Goal: Information Seeking & Learning: Learn about a topic

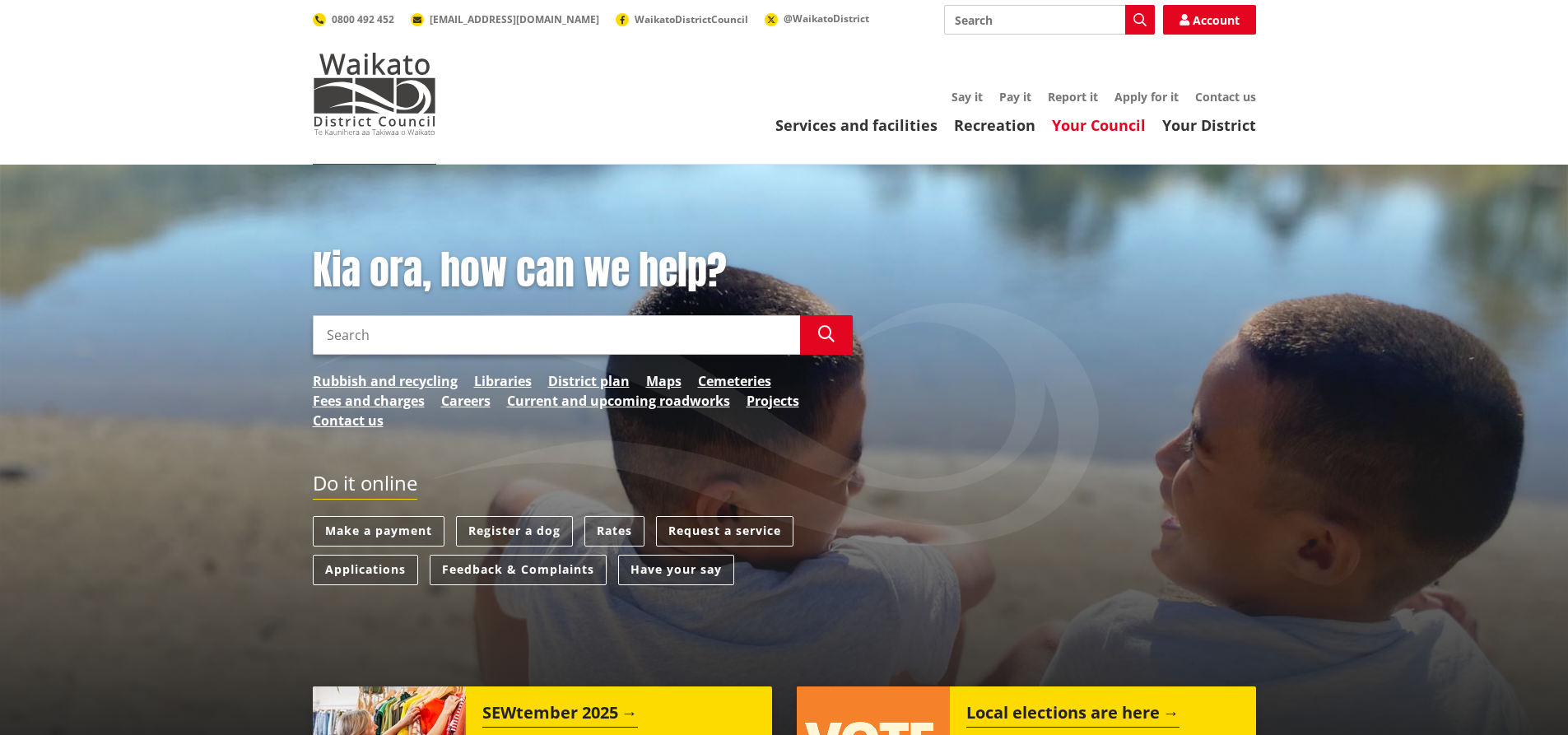
click at [1095, 121] on link "Your Council" at bounding box center [1099, 125] width 94 height 20
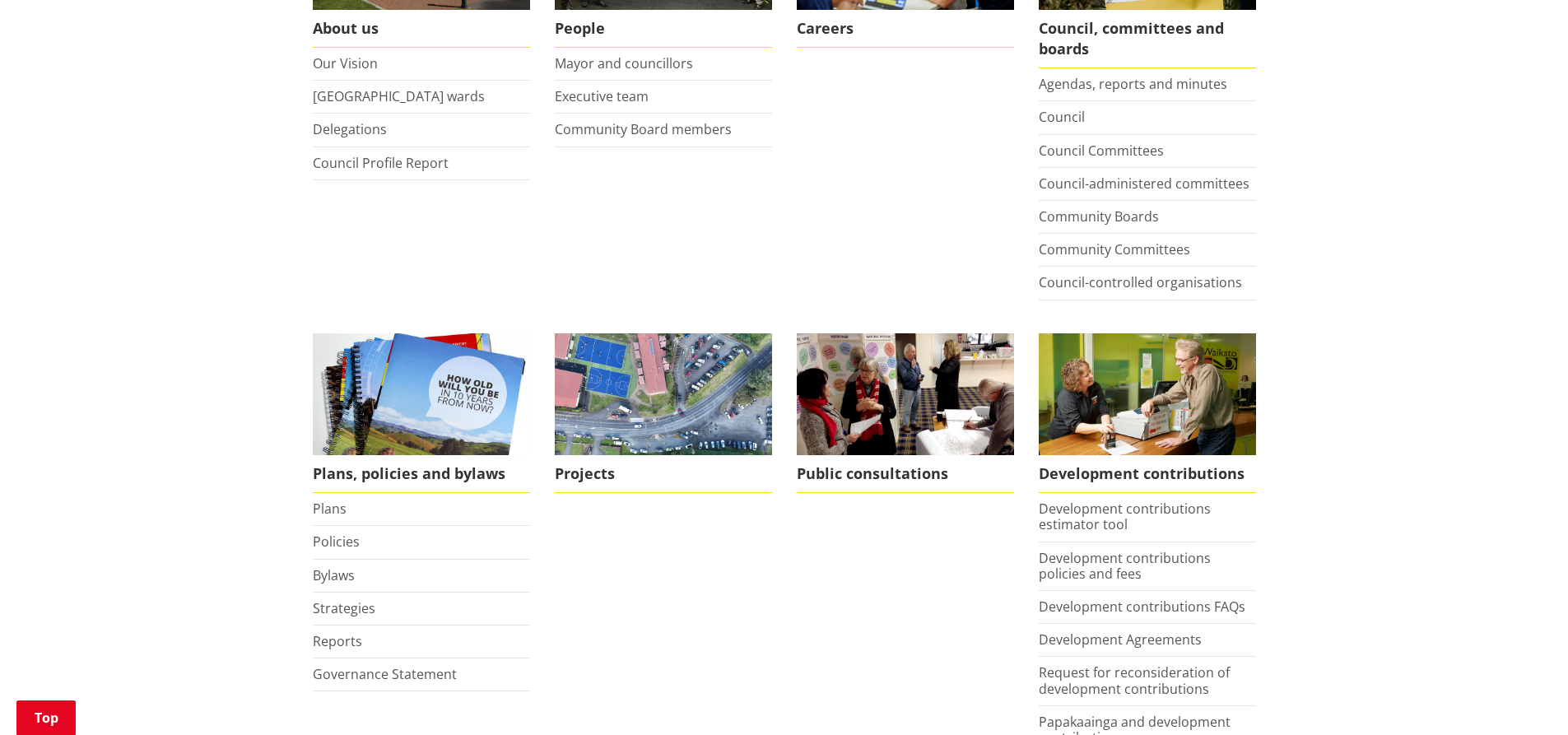
scroll to position [609, 0]
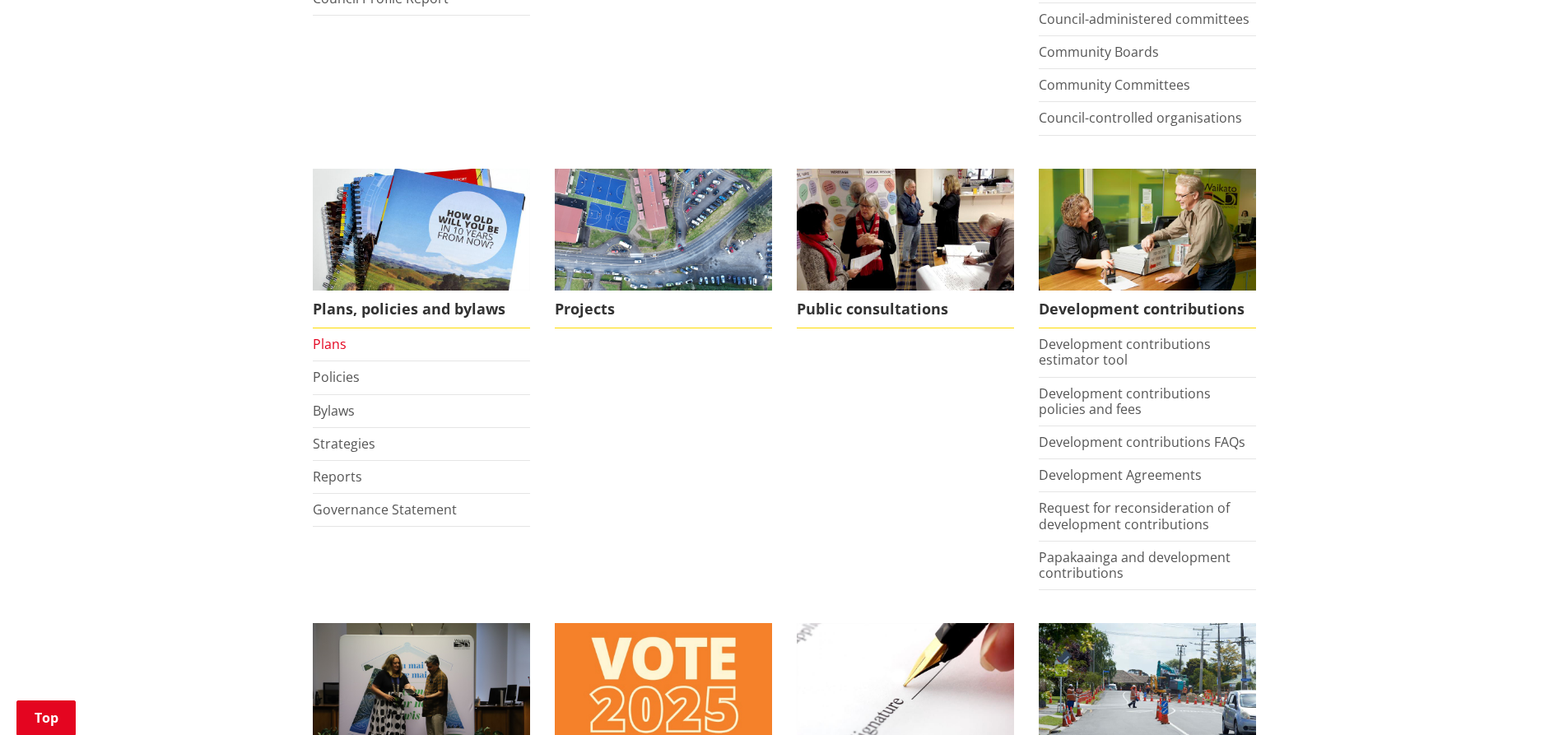
click at [337, 348] on link "Plans" at bounding box center [330, 344] width 34 height 18
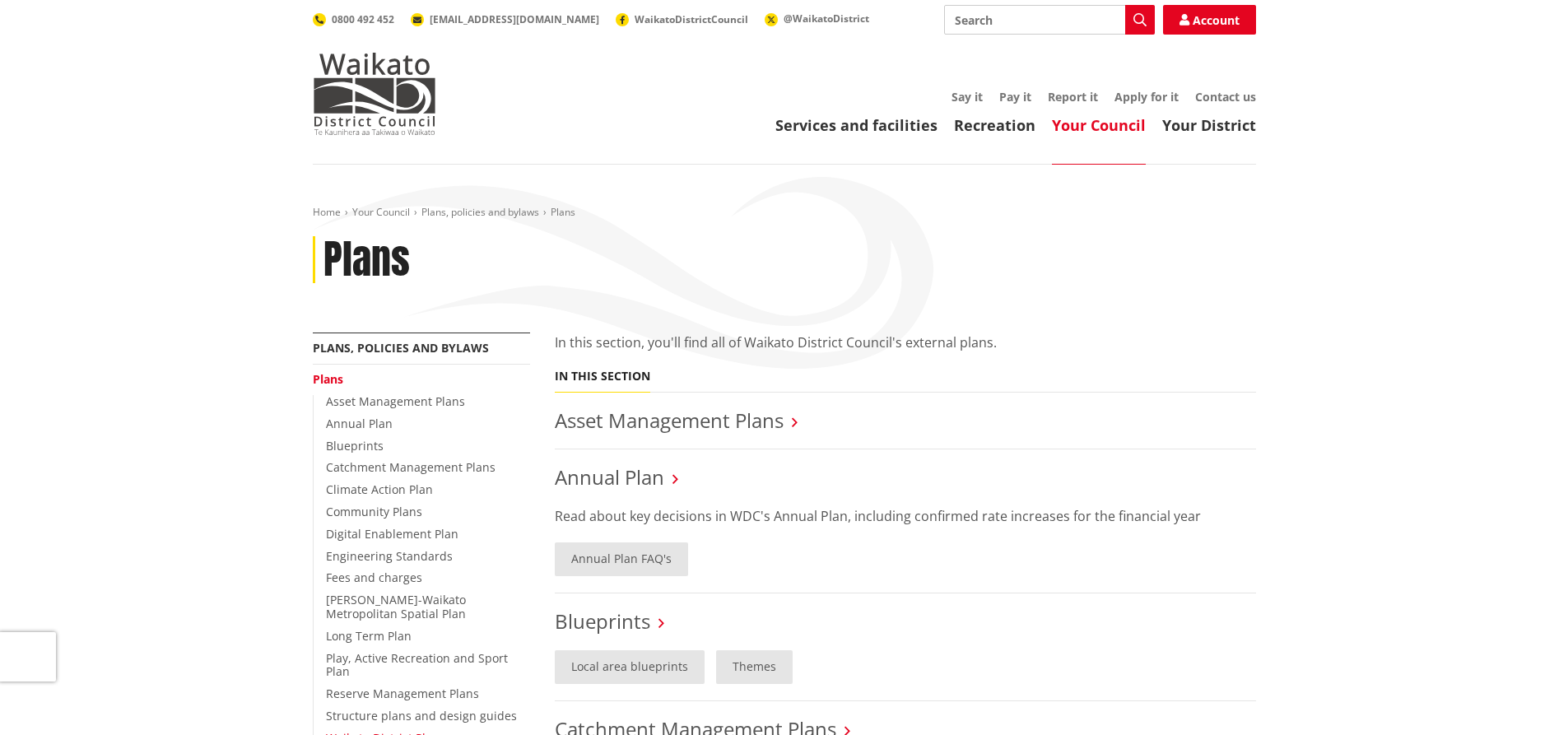
click at [381, 730] on link "Waikato District Plan" at bounding box center [382, 737] width 113 height 16
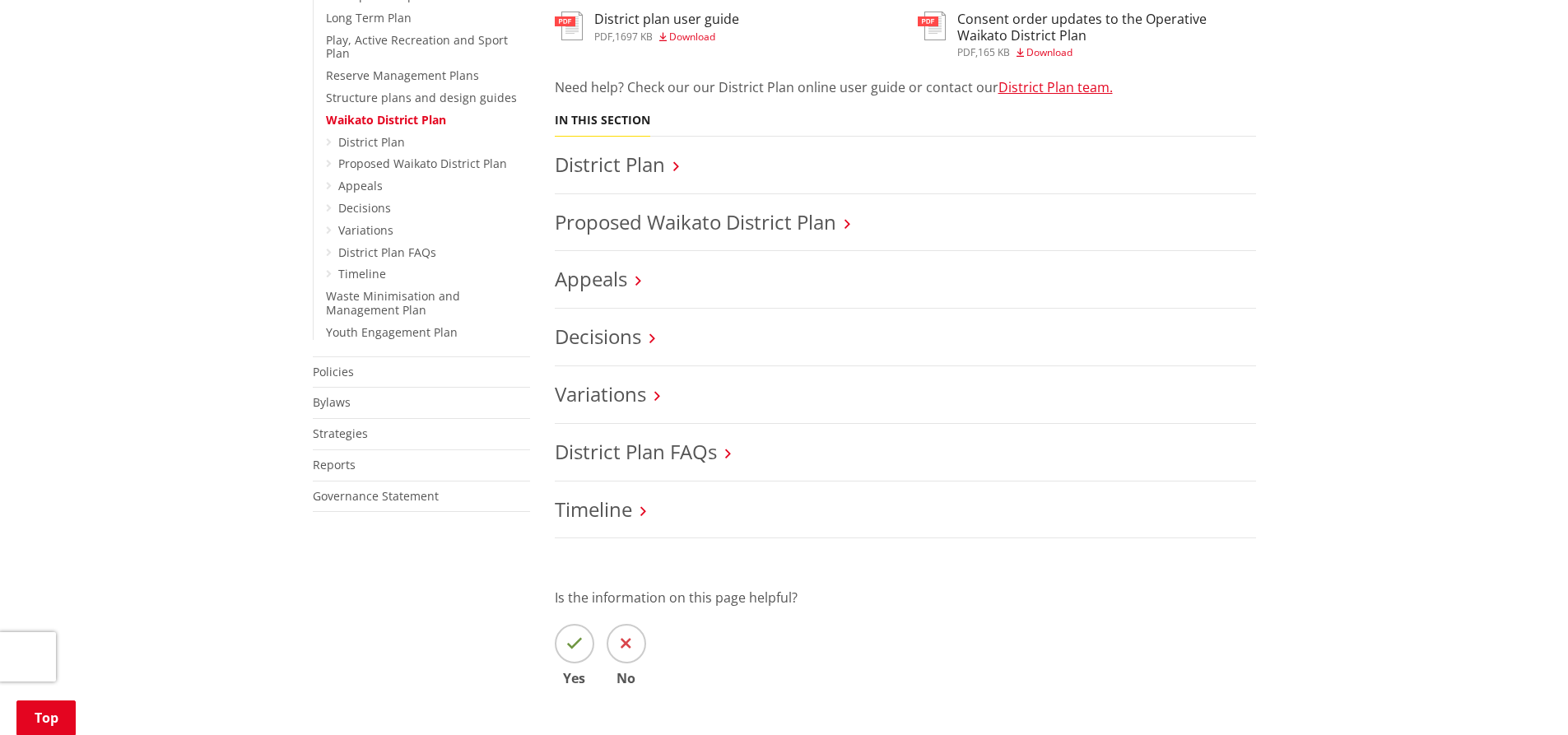
scroll to position [620, 0]
click at [625, 398] on link "Variations" at bounding box center [600, 391] width 92 height 27
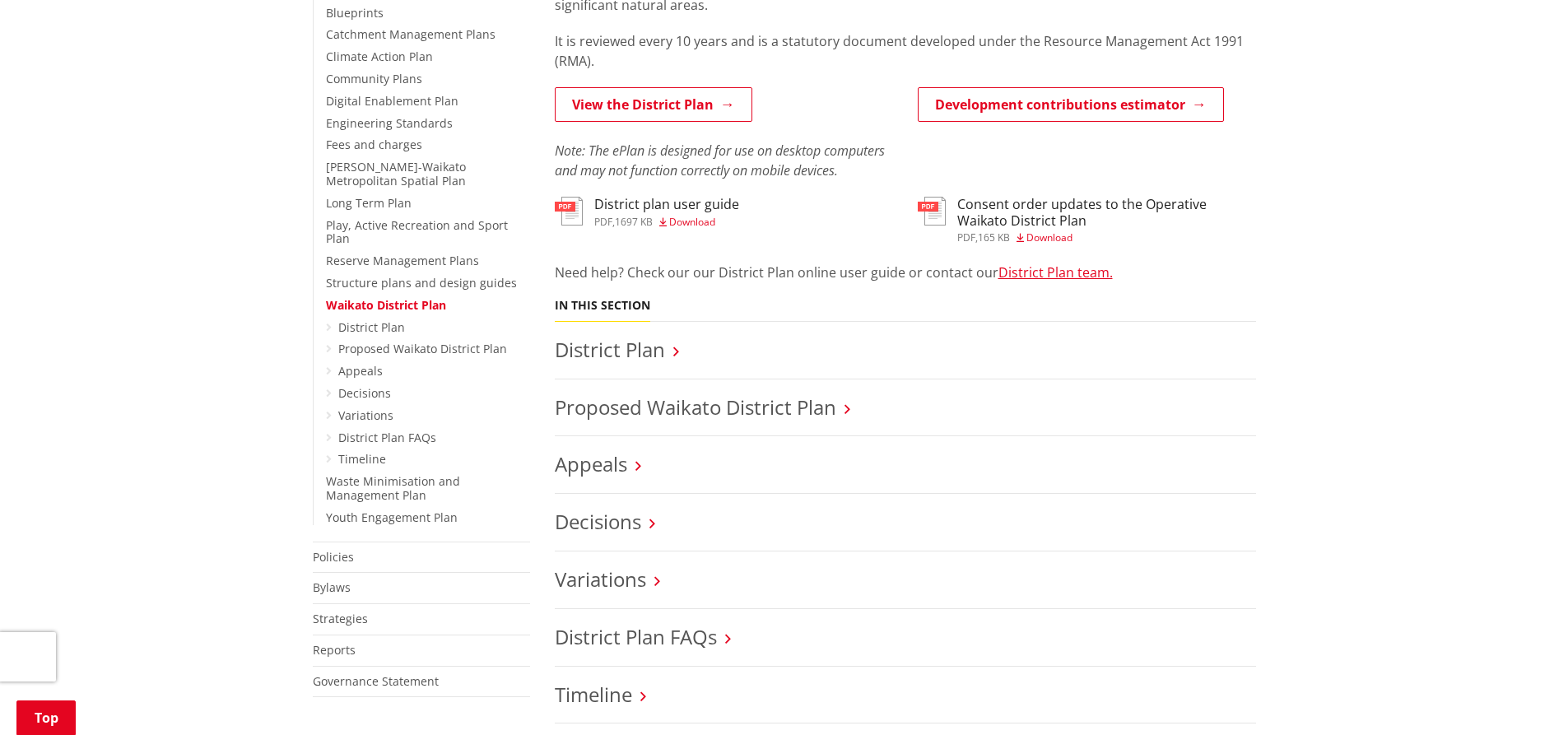
scroll to position [418, 0]
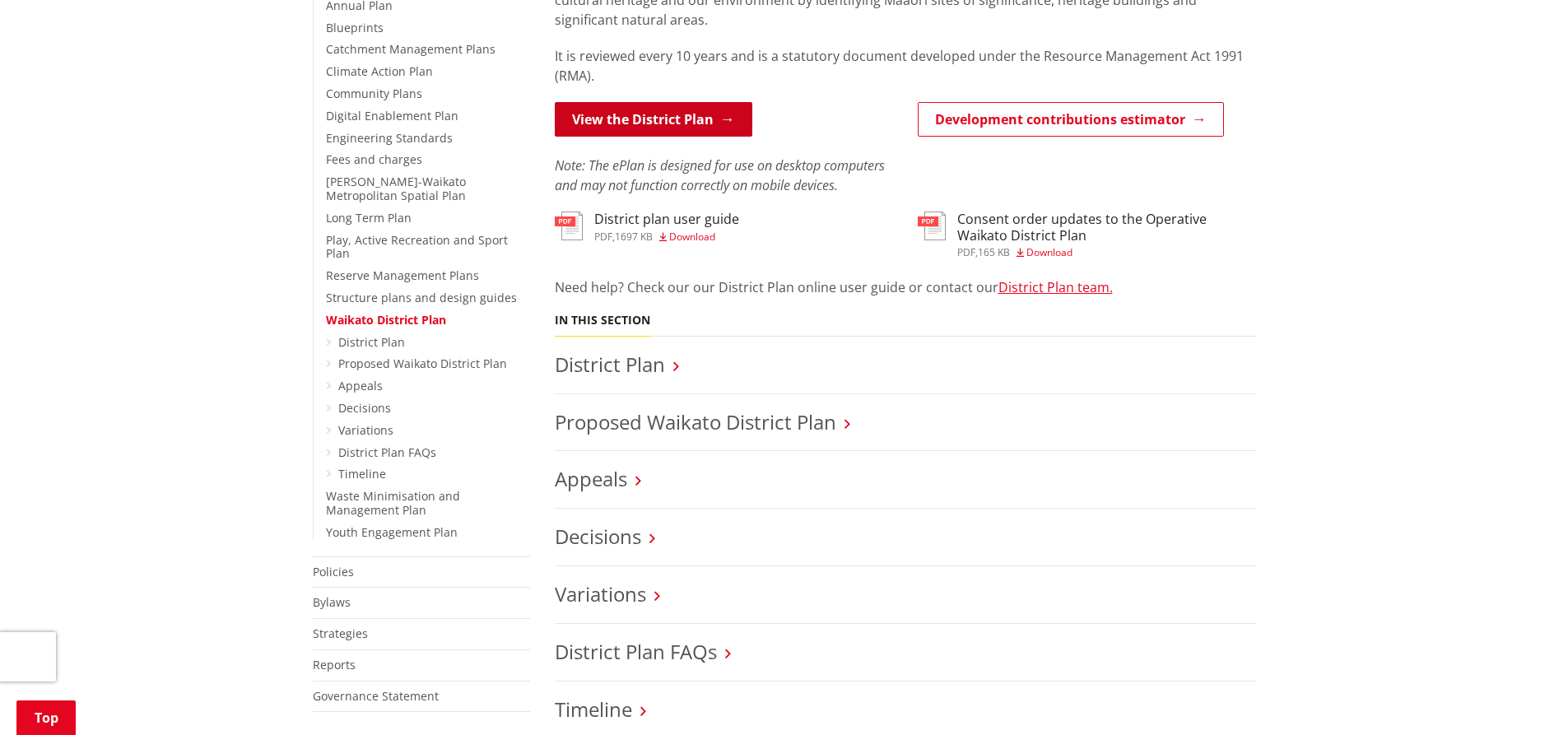
click at [650, 111] on link "View the District Plan" at bounding box center [653, 120] width 197 height 35
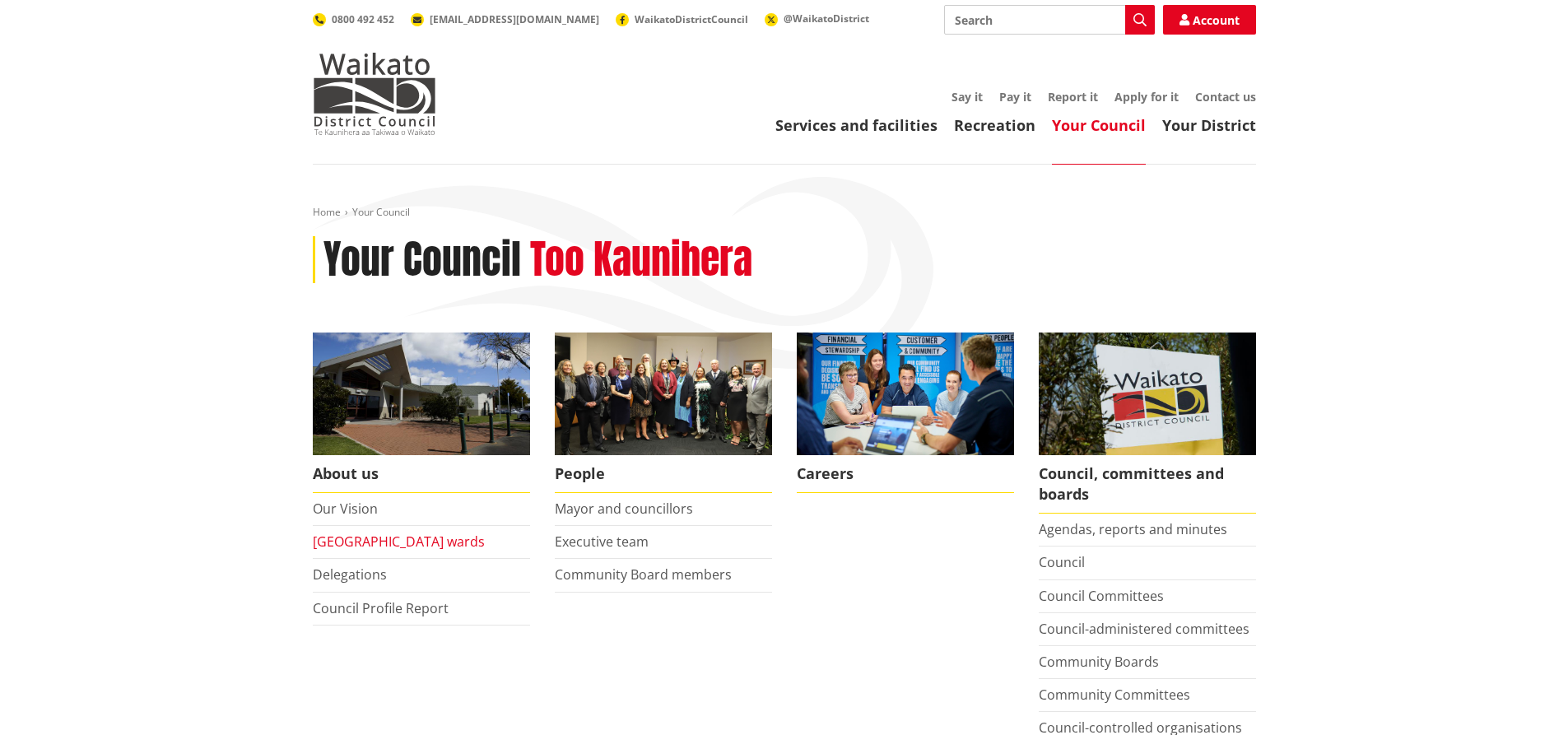
click at [377, 542] on link "[GEOGRAPHIC_DATA] wards" at bounding box center [399, 541] width 172 height 18
click at [972, 11] on input "Search" at bounding box center [1049, 20] width 211 height 30
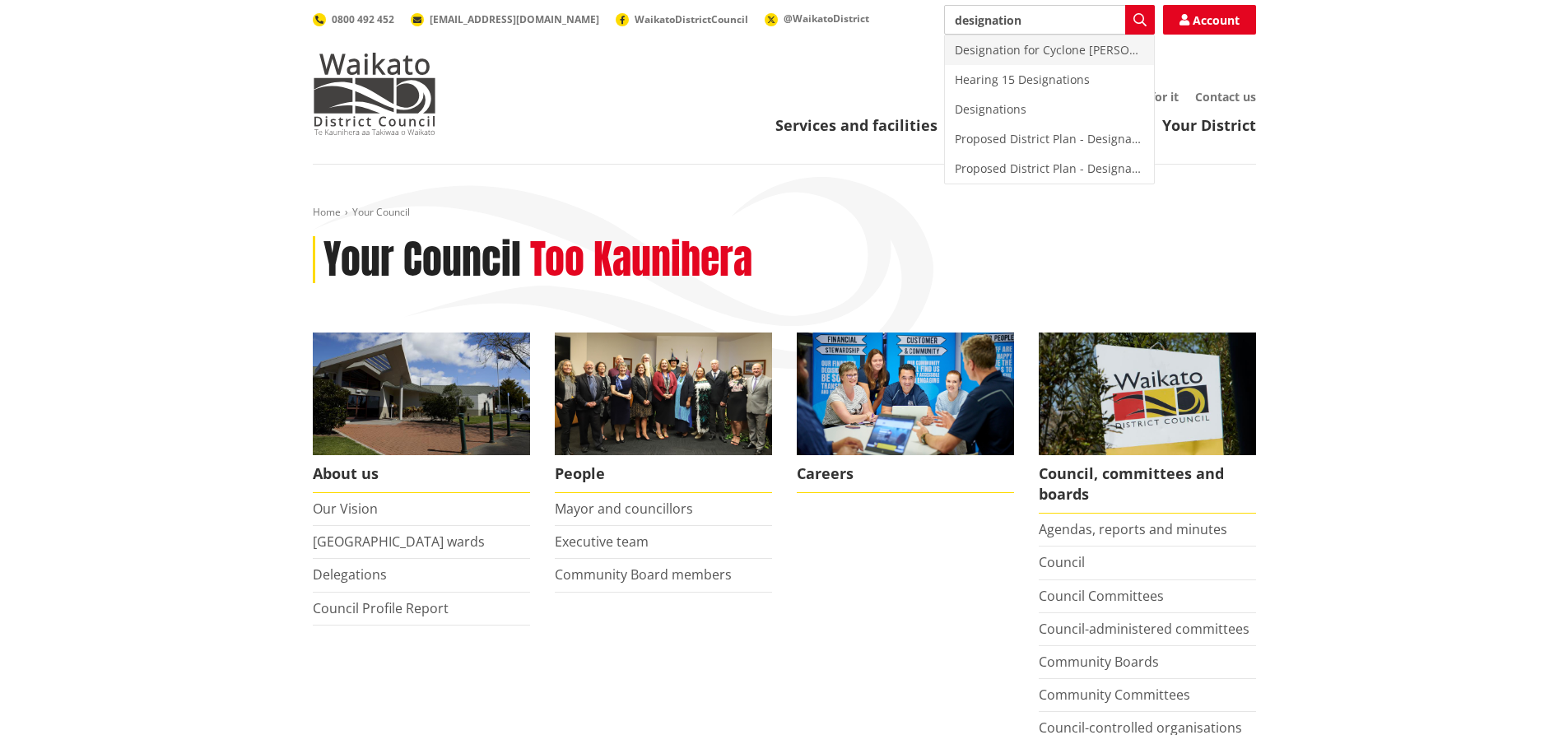
click at [999, 59] on div "Designation for Cyclone [PERSON_NAME]" at bounding box center [1049, 50] width 209 height 30
type input "Designation for Cyclone [PERSON_NAME]"
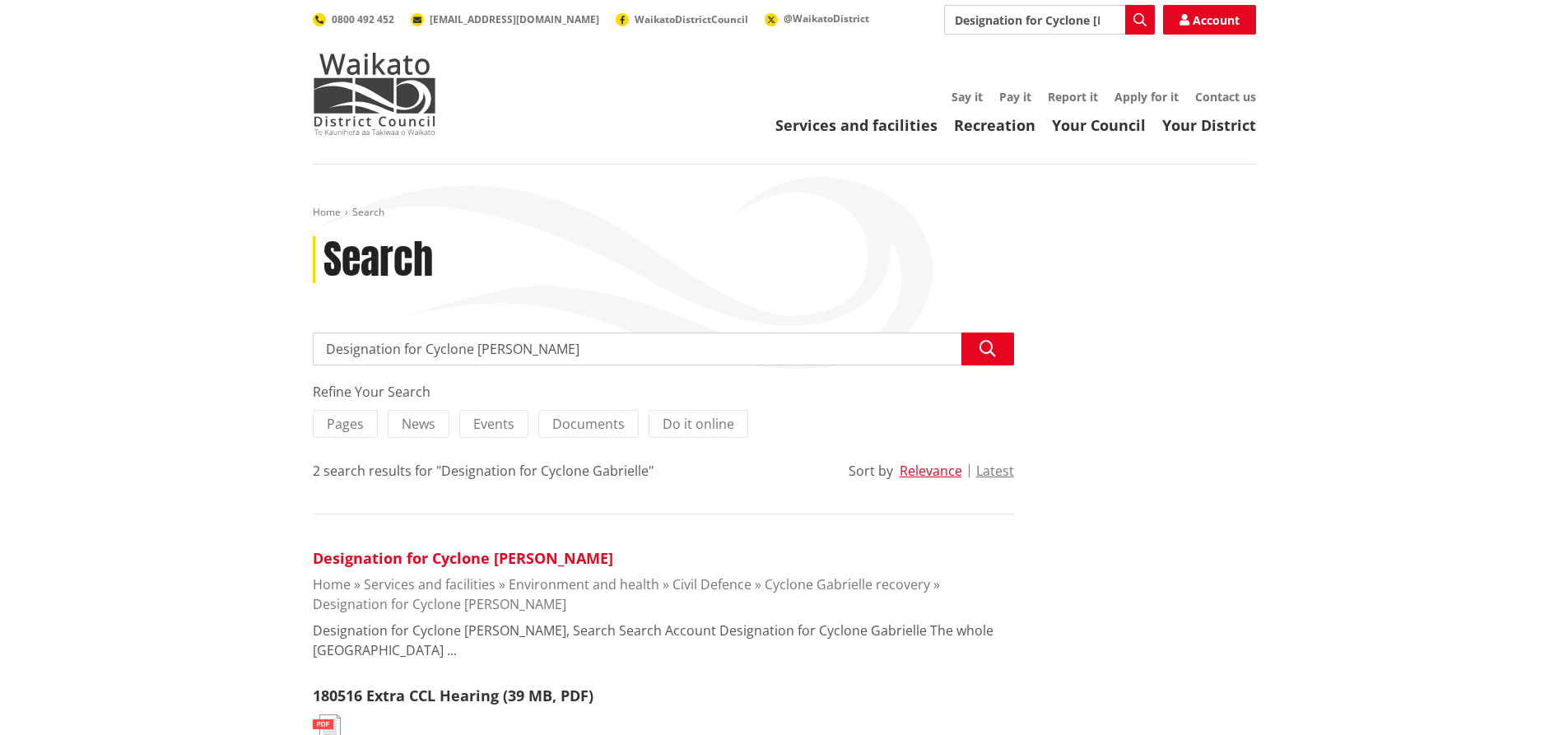
click at [479, 558] on link "Designation for Cyclone [PERSON_NAME]" at bounding box center [463, 557] width 301 height 20
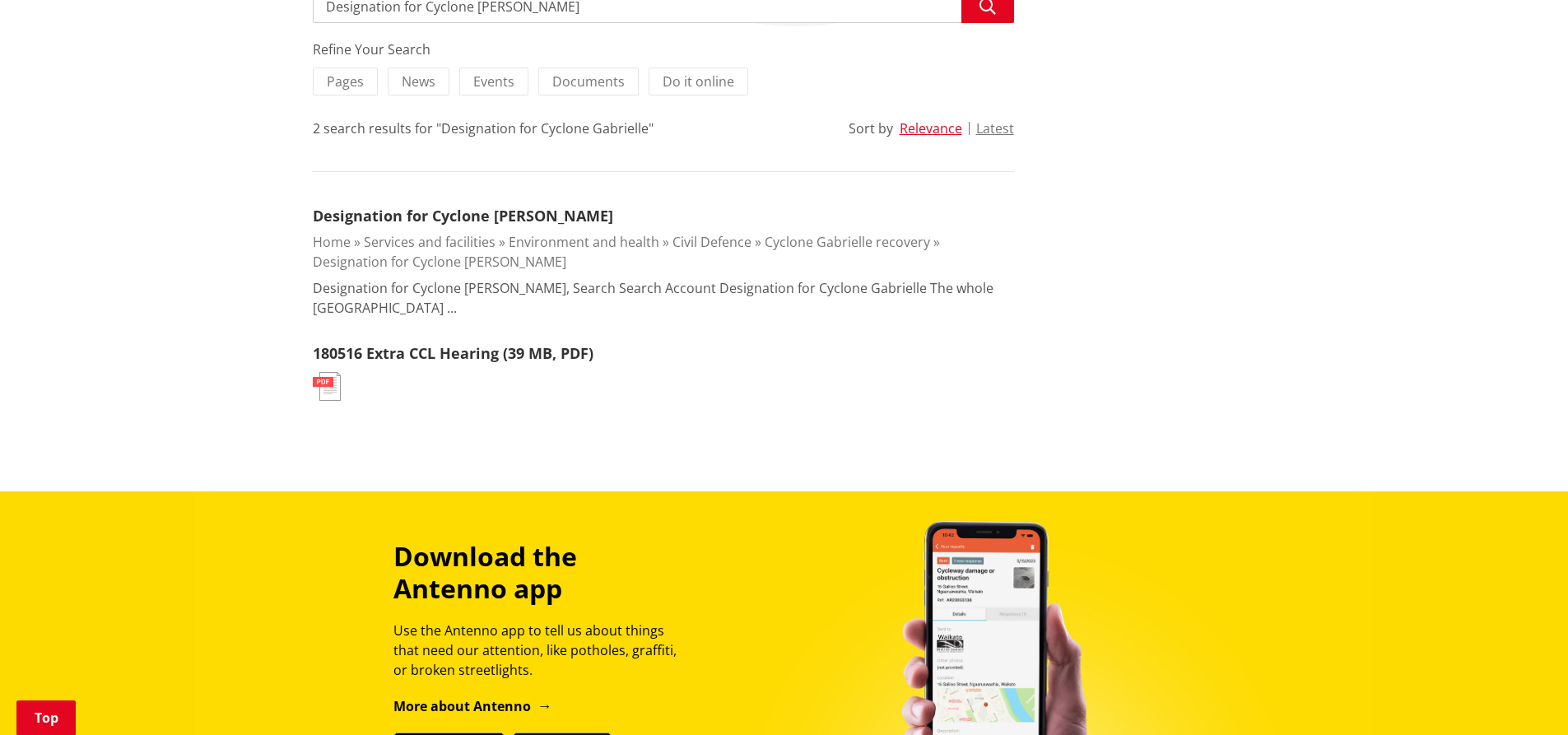
scroll to position [349, 0]
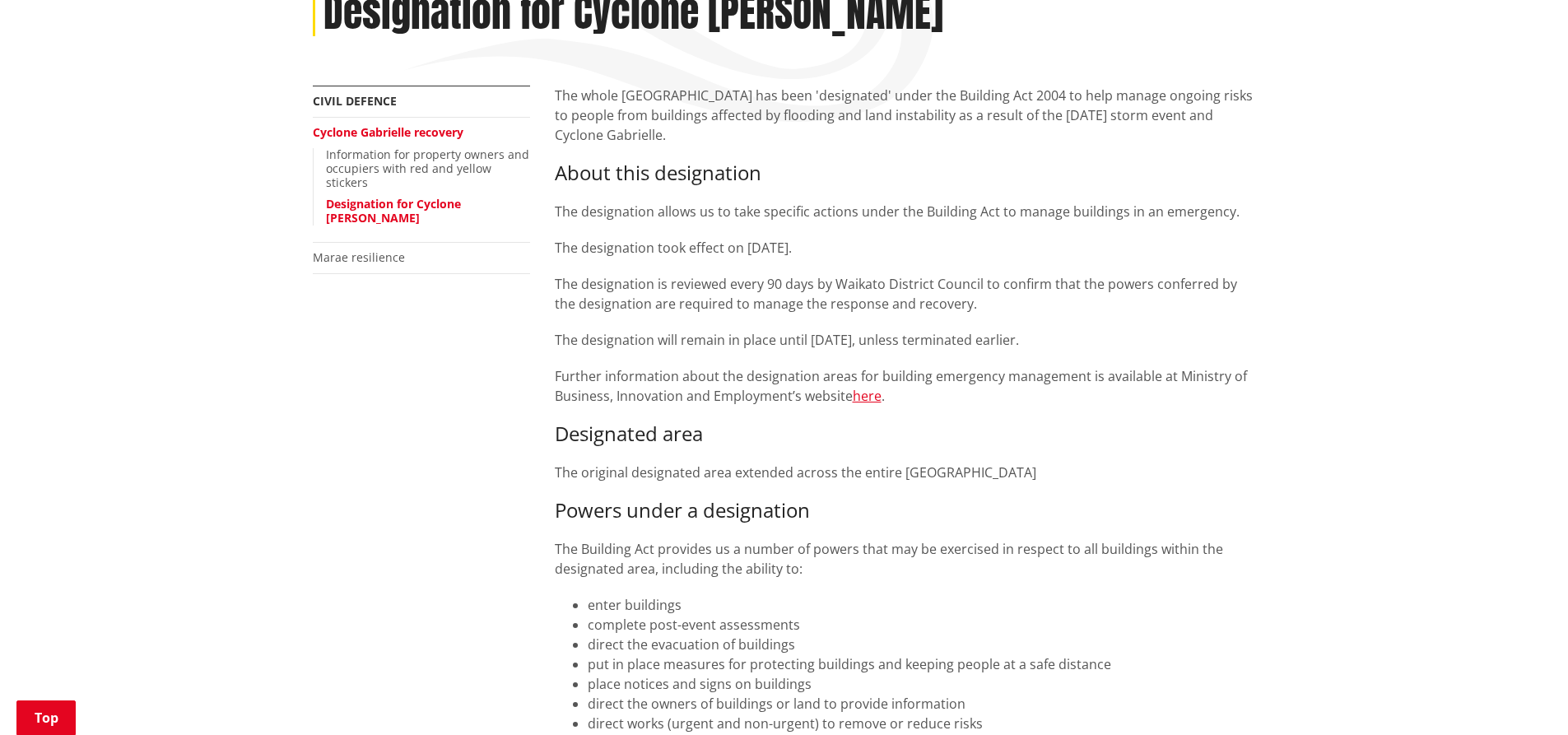
scroll to position [228, 0]
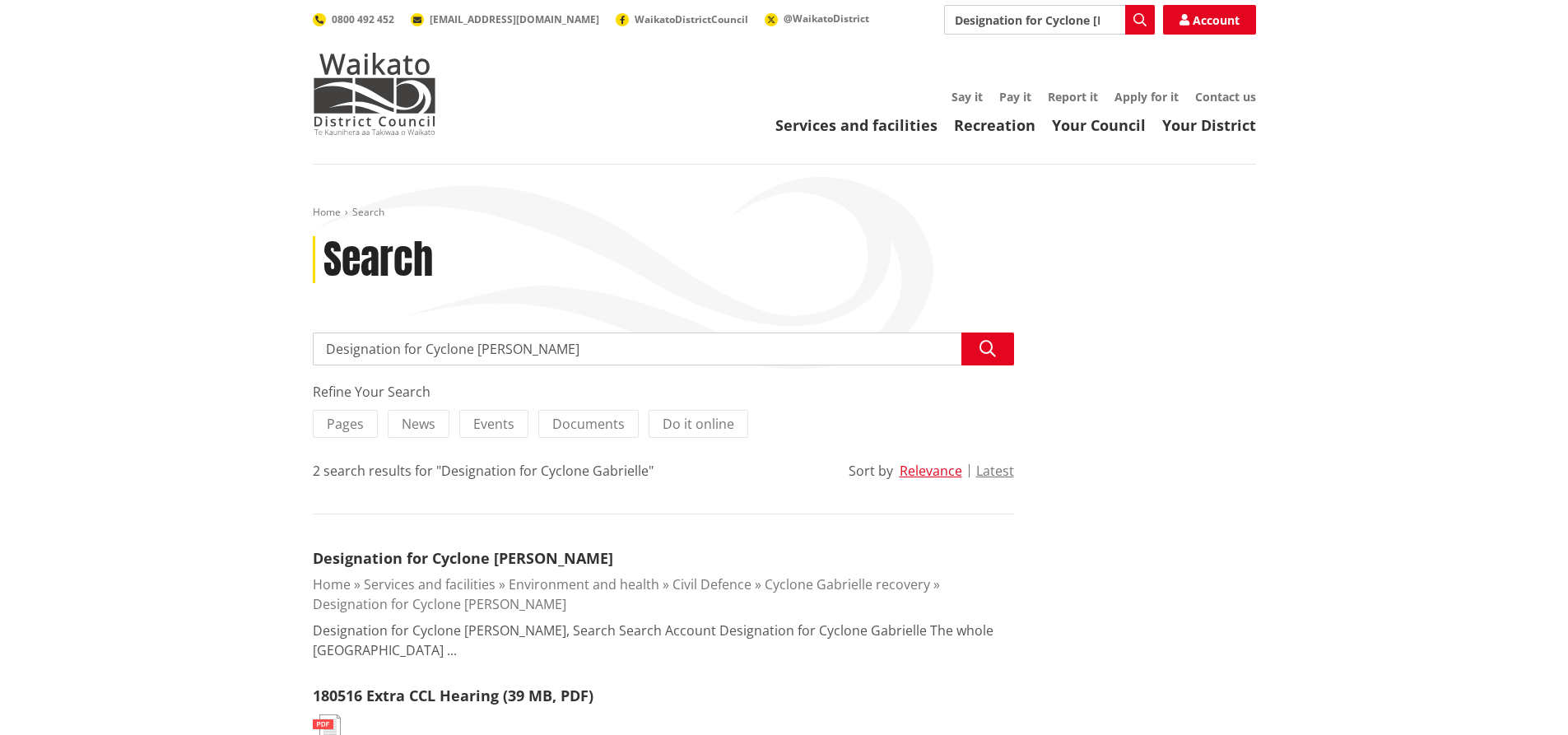
scroll to position [349, 0]
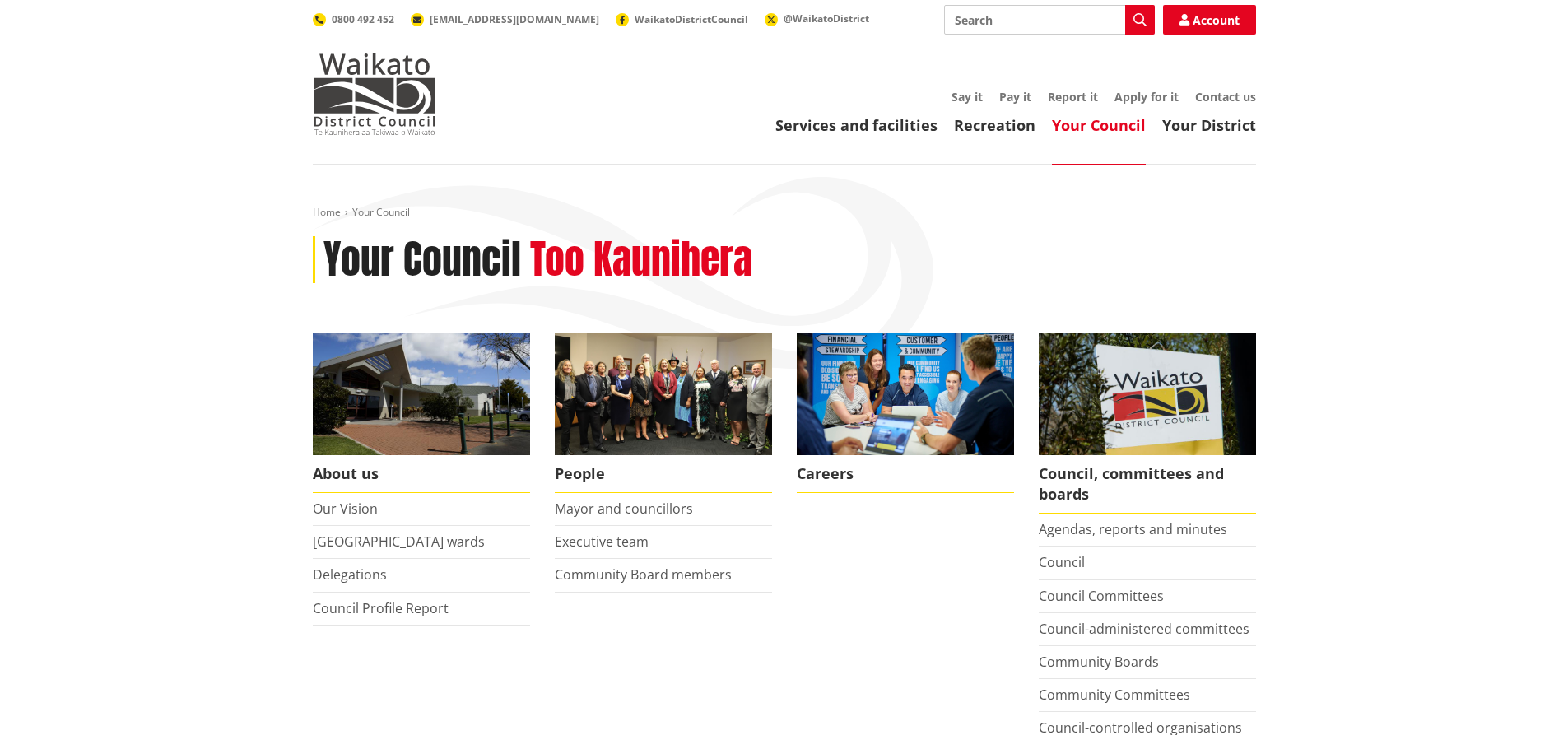
click at [979, 17] on input "Search" at bounding box center [1049, 20] width 211 height 30
click at [1024, 12] on input "designation" at bounding box center [1049, 20] width 211 height 30
type input "designation"
click at [1143, 8] on button "Search" at bounding box center [1140, 20] width 30 height 30
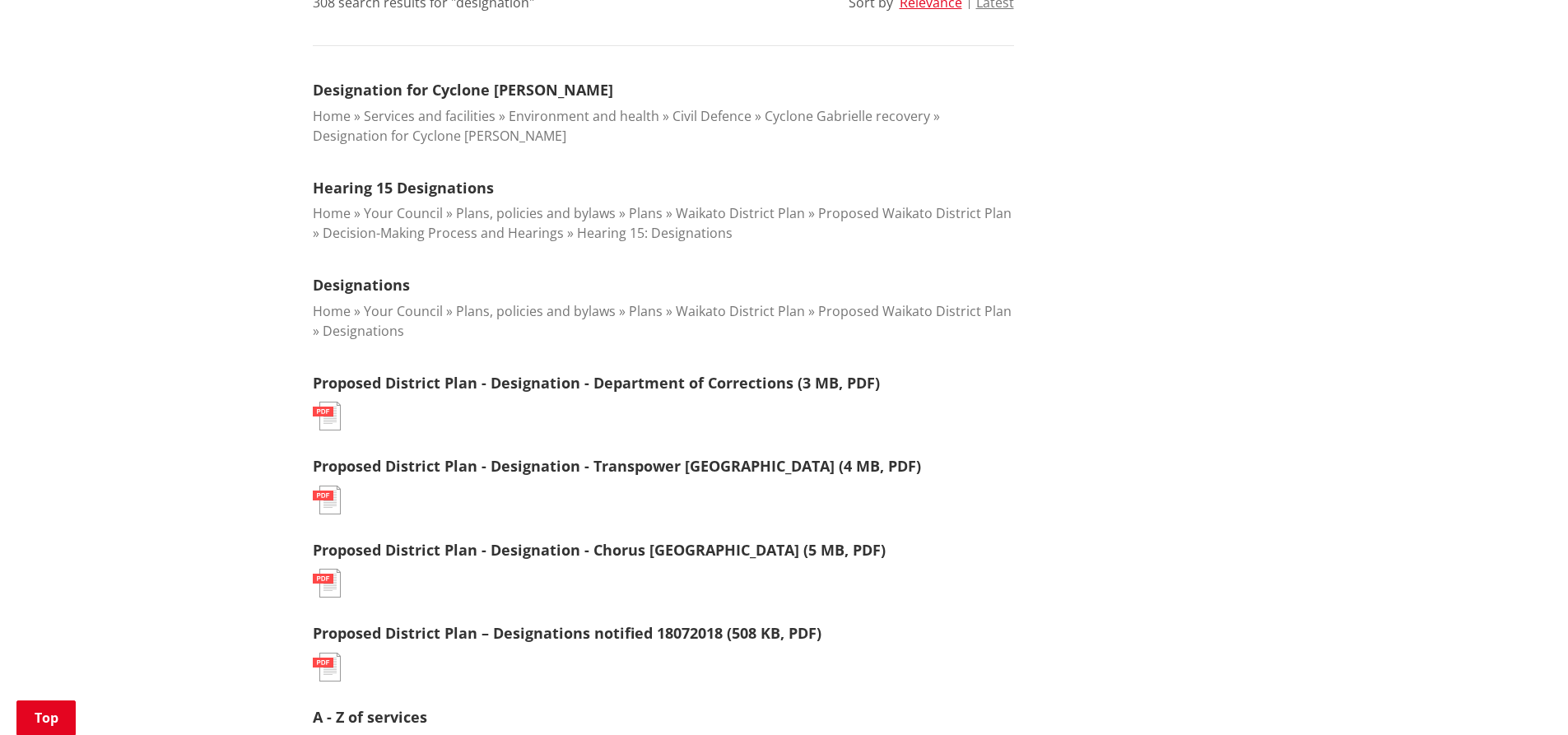
scroll to position [514, 0]
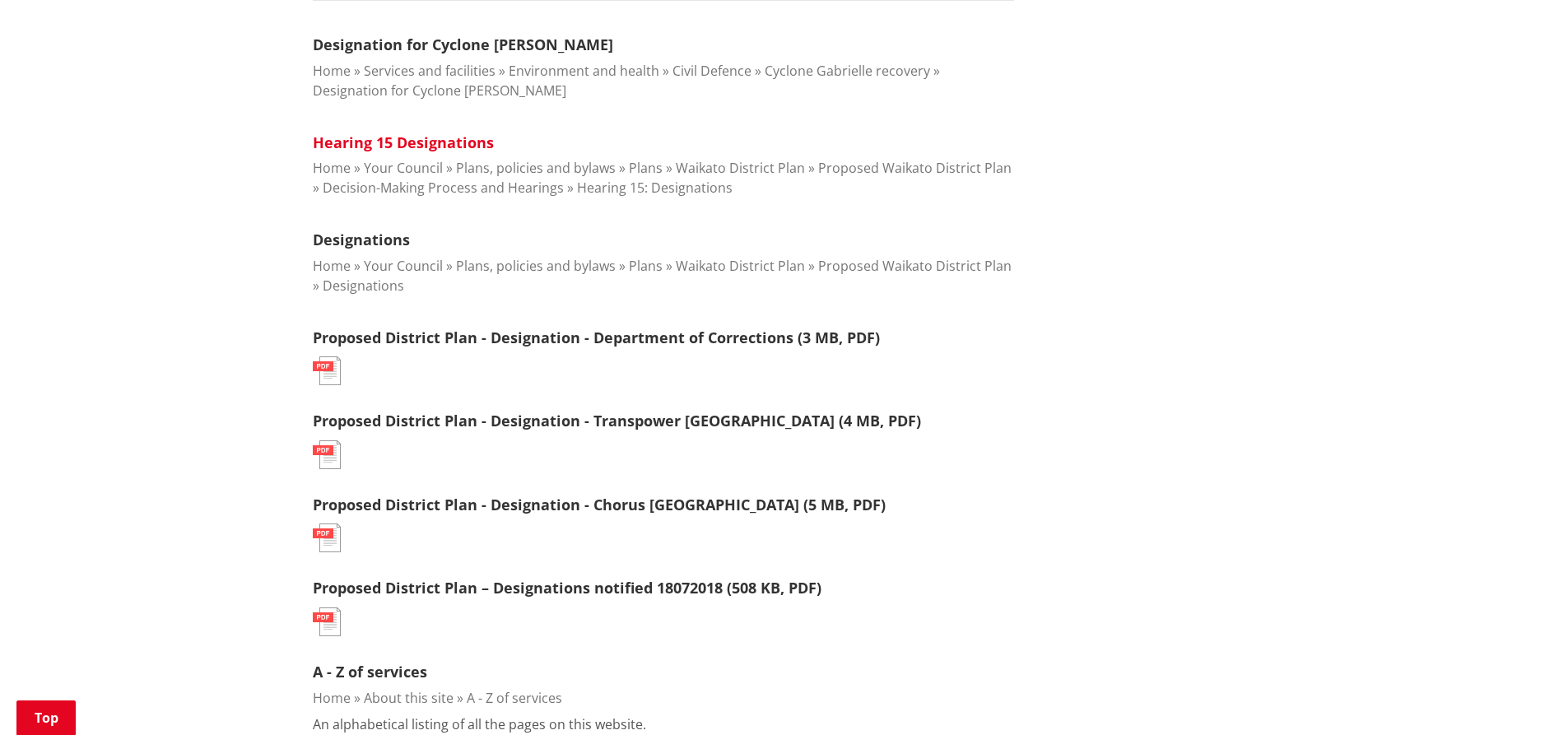
click at [413, 139] on link "Hearing 15 Designations" at bounding box center [403, 142] width 181 height 20
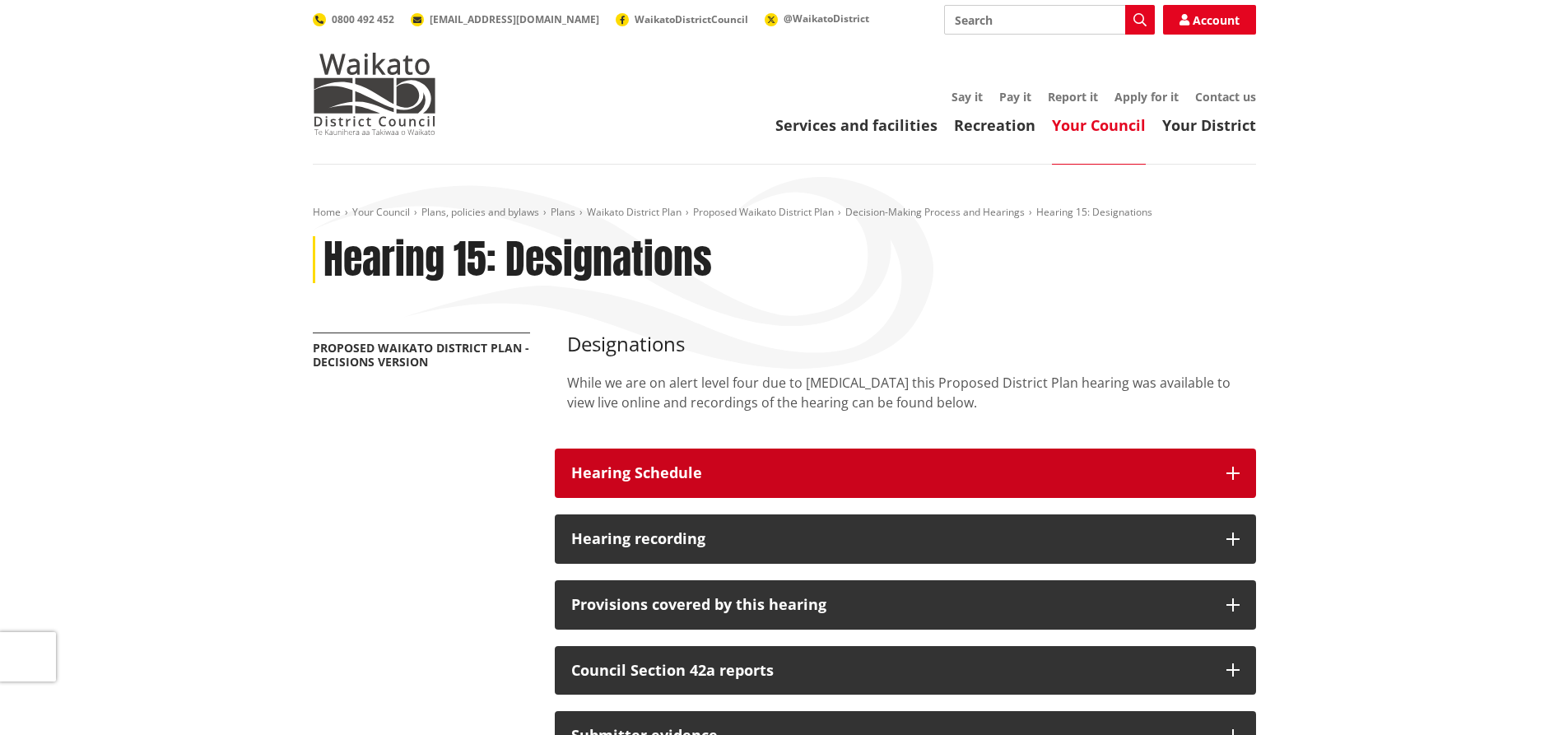
click at [1222, 464] on button "Hearing Schedule" at bounding box center [905, 473] width 701 height 50
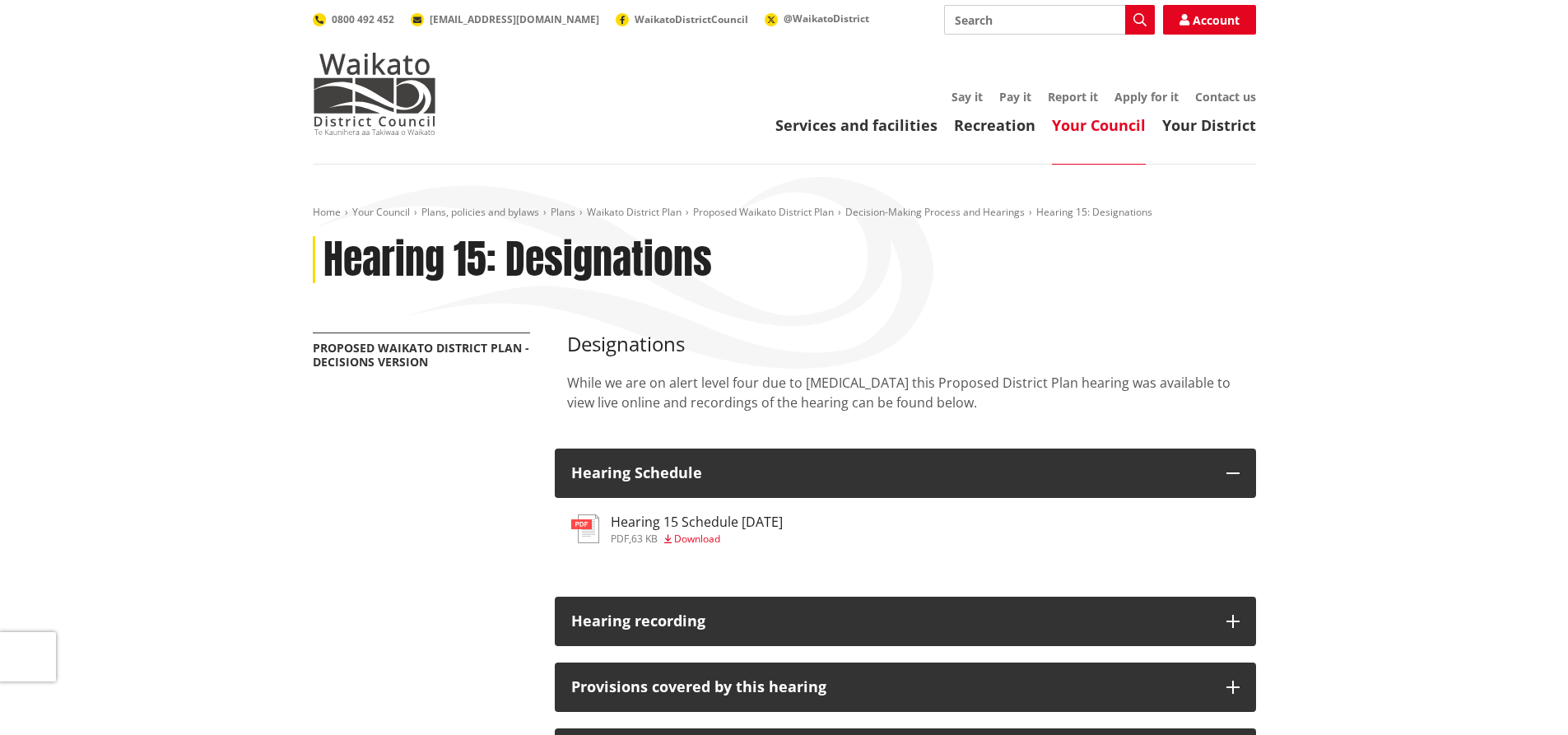
click at [701, 528] on h3 "Hearing 15 Schedule [DATE]" at bounding box center [696, 522] width 172 height 16
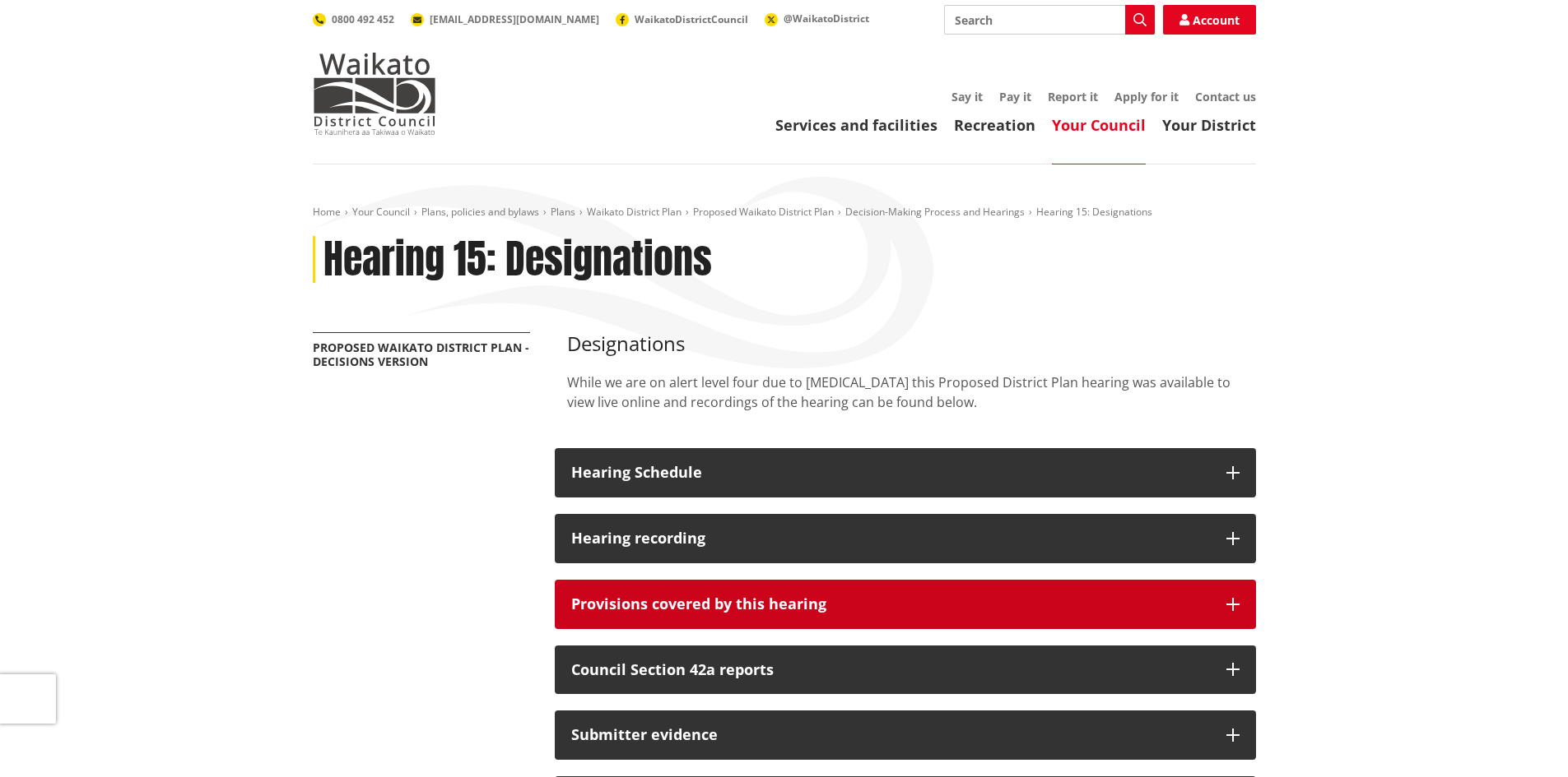
click at [1226, 602] on icon "button" at bounding box center [1233, 604] width 13 height 13
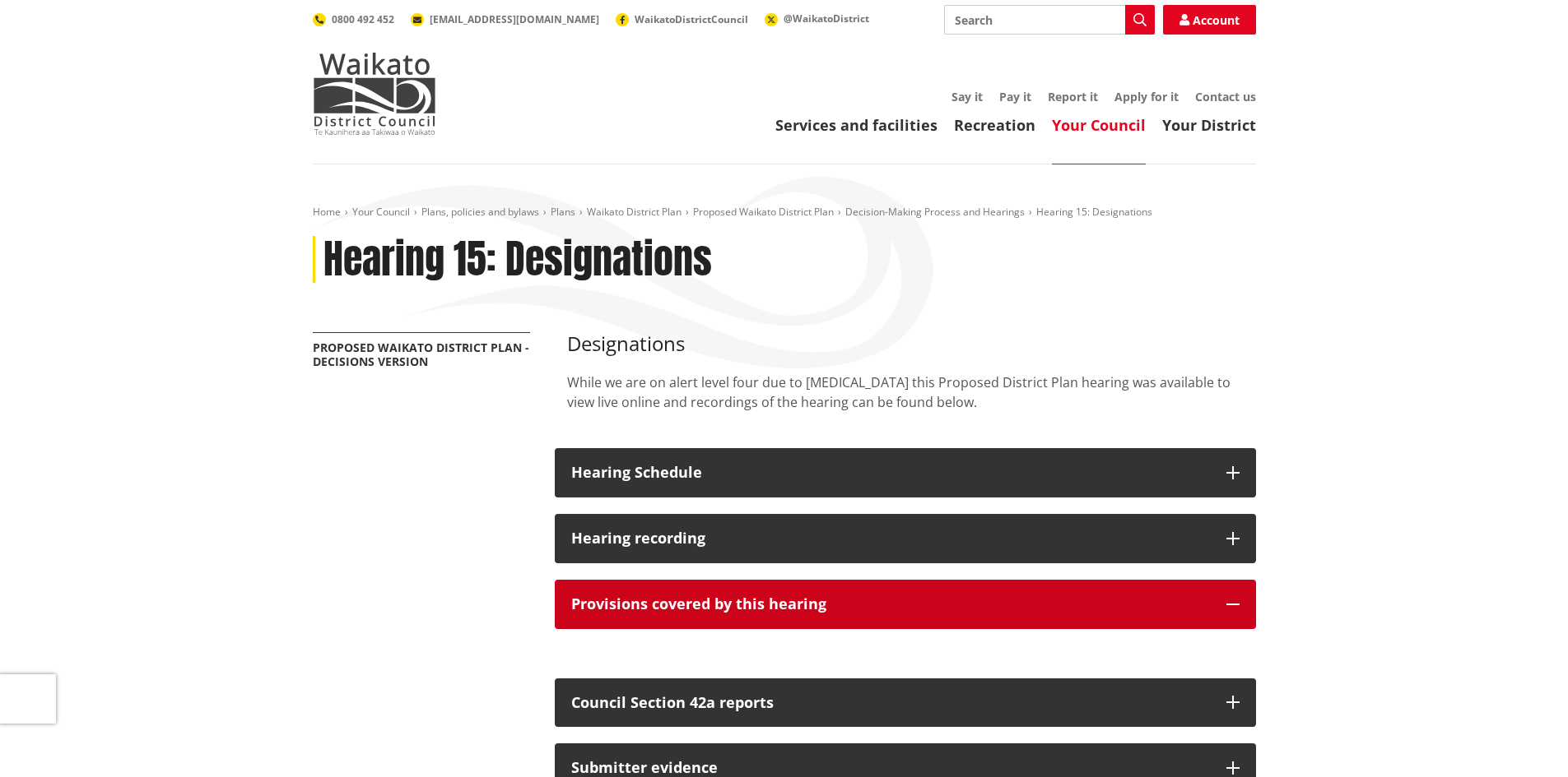
click at [824, 614] on button "Provisions covered by this hearing" at bounding box center [905, 604] width 701 height 50
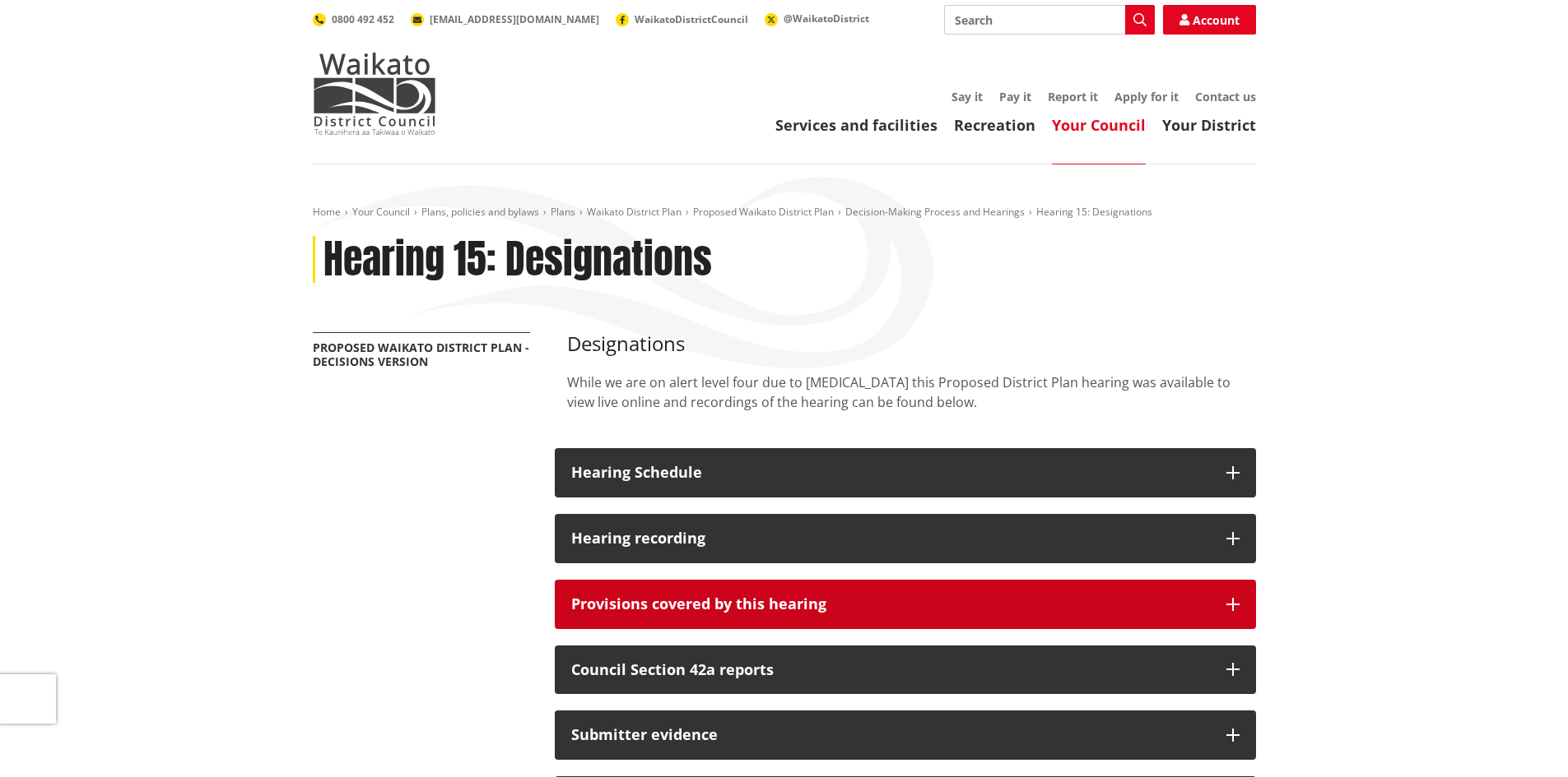
click at [824, 614] on button "Provisions covered by this hearing" at bounding box center [905, 604] width 701 height 50
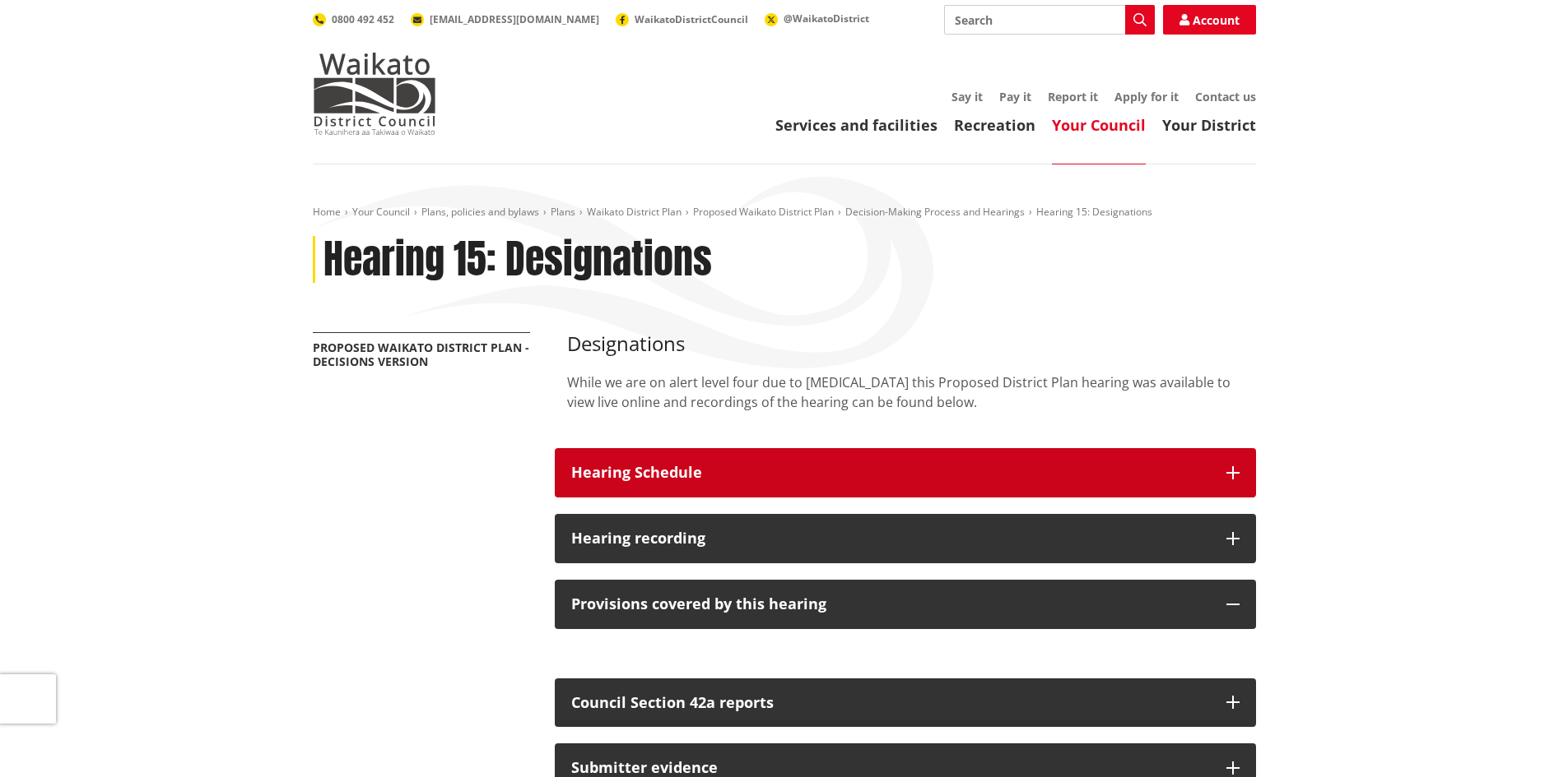
click at [691, 471] on h3 "Hearing Schedule" at bounding box center [890, 473] width 639 height 17
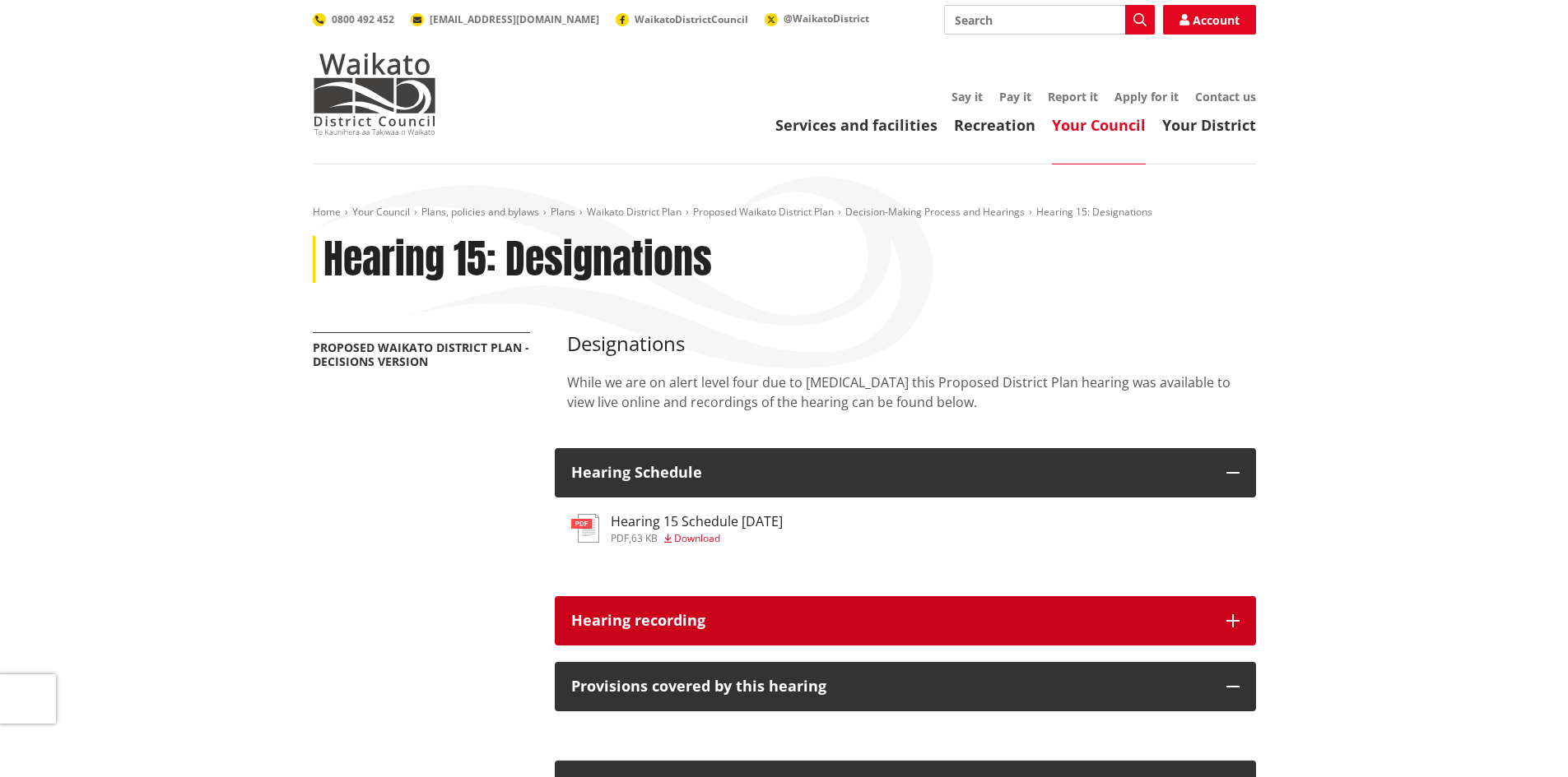
click at [668, 616] on h3 "Hearing recording" at bounding box center [890, 621] width 639 height 17
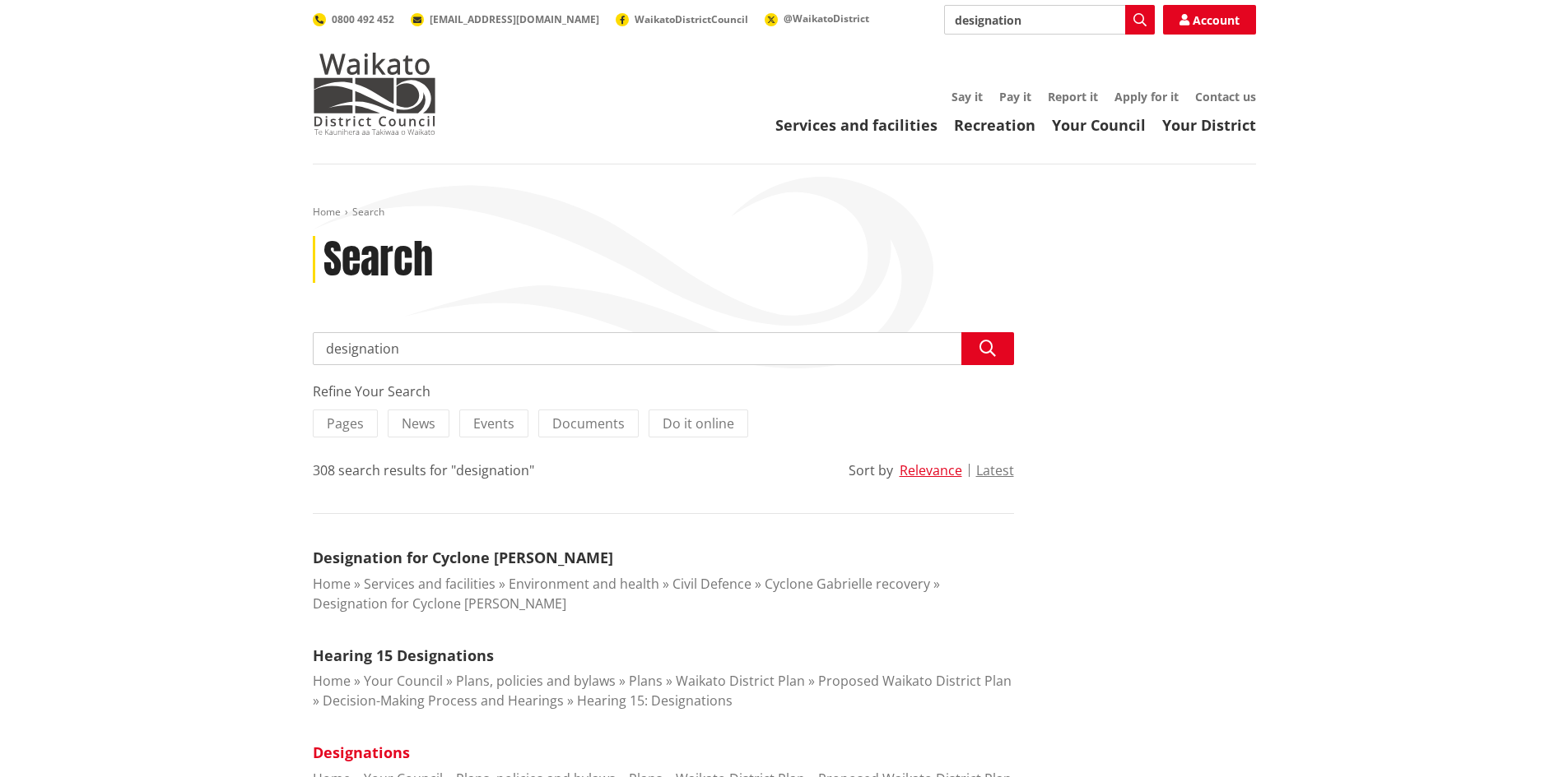
click at [370, 754] on link "Designations" at bounding box center [362, 753] width 97 height 20
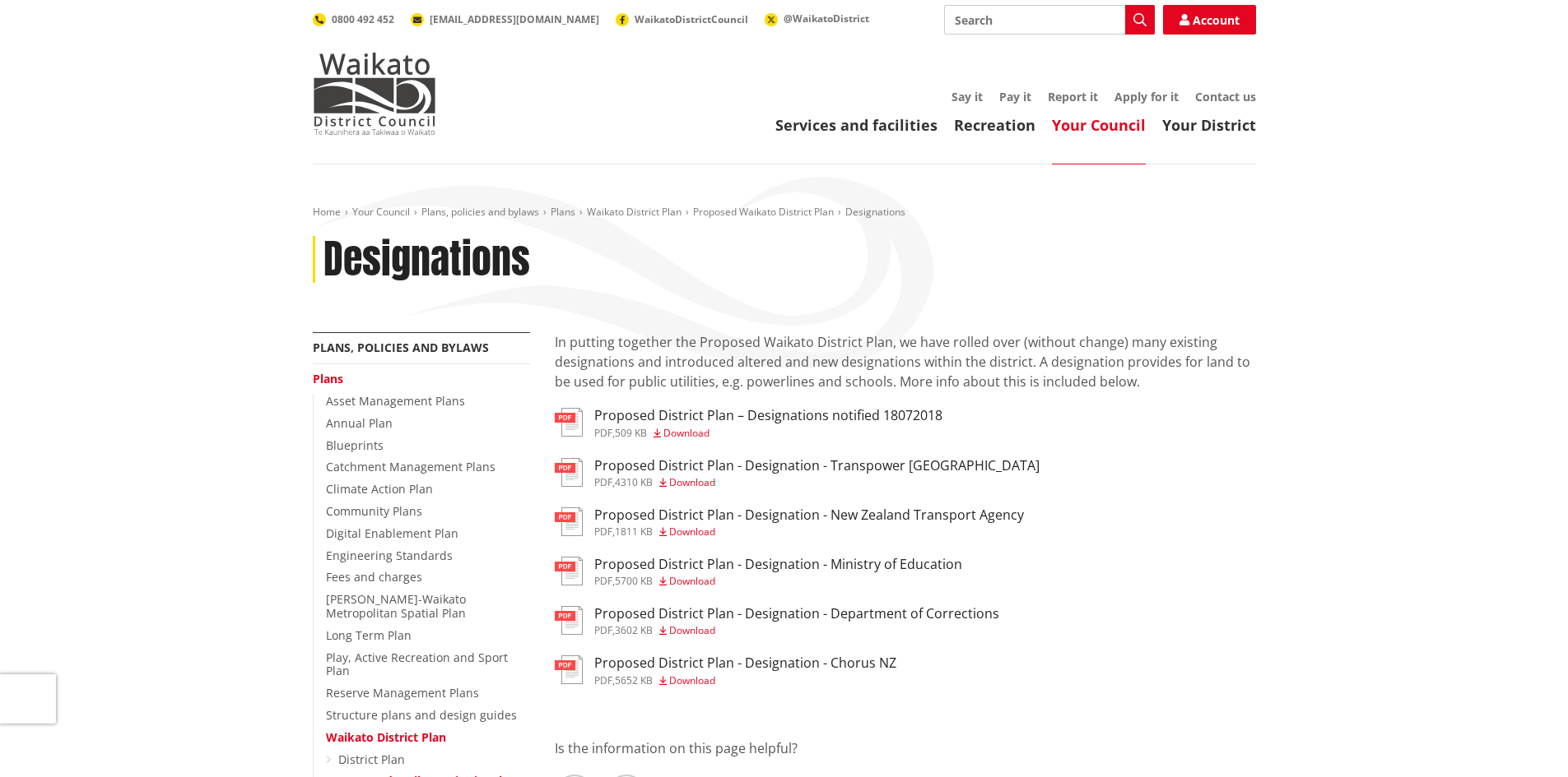
click at [677, 430] on span "Download" at bounding box center [687, 433] width 46 height 14
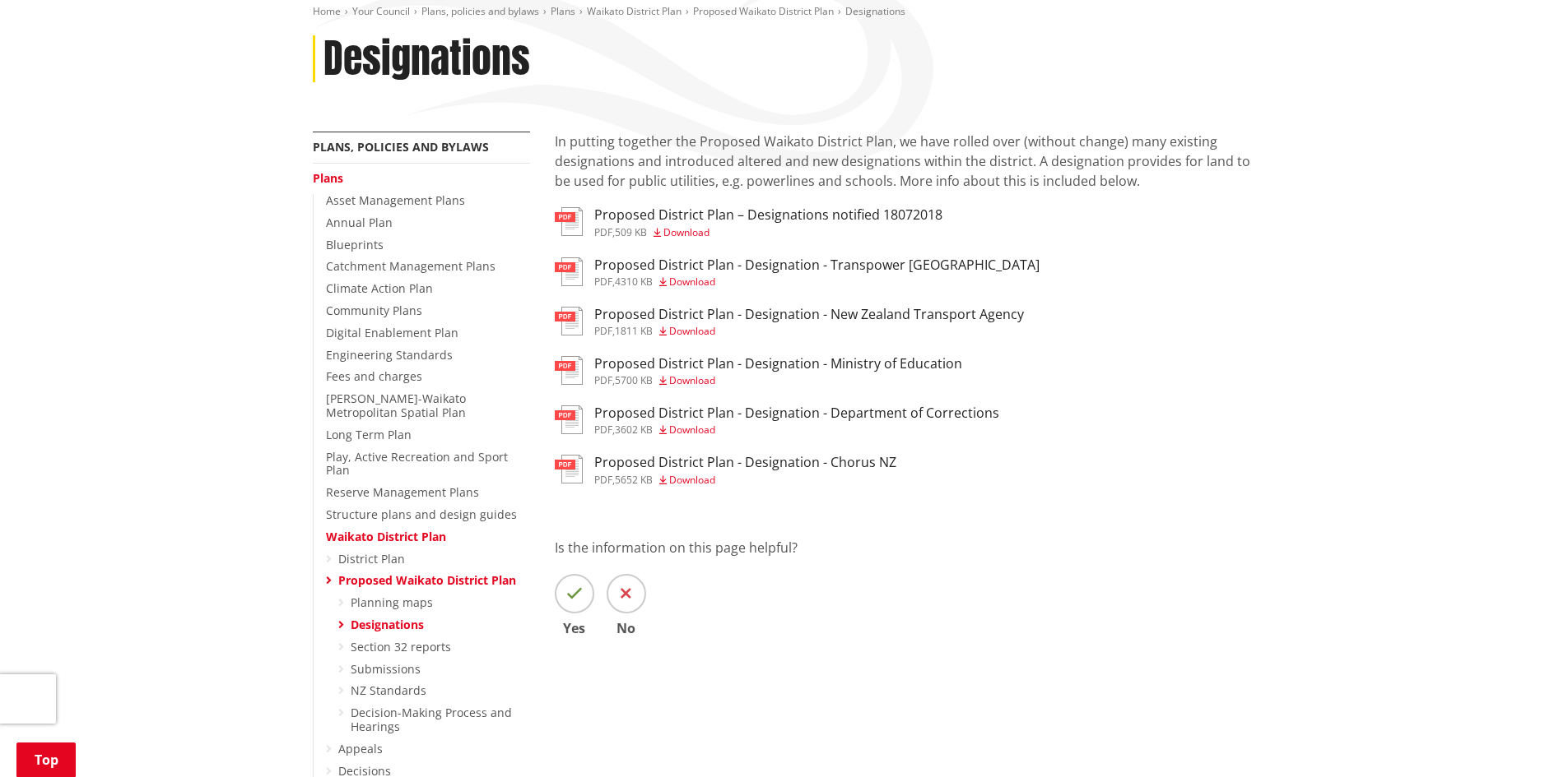
scroll to position [60, 0]
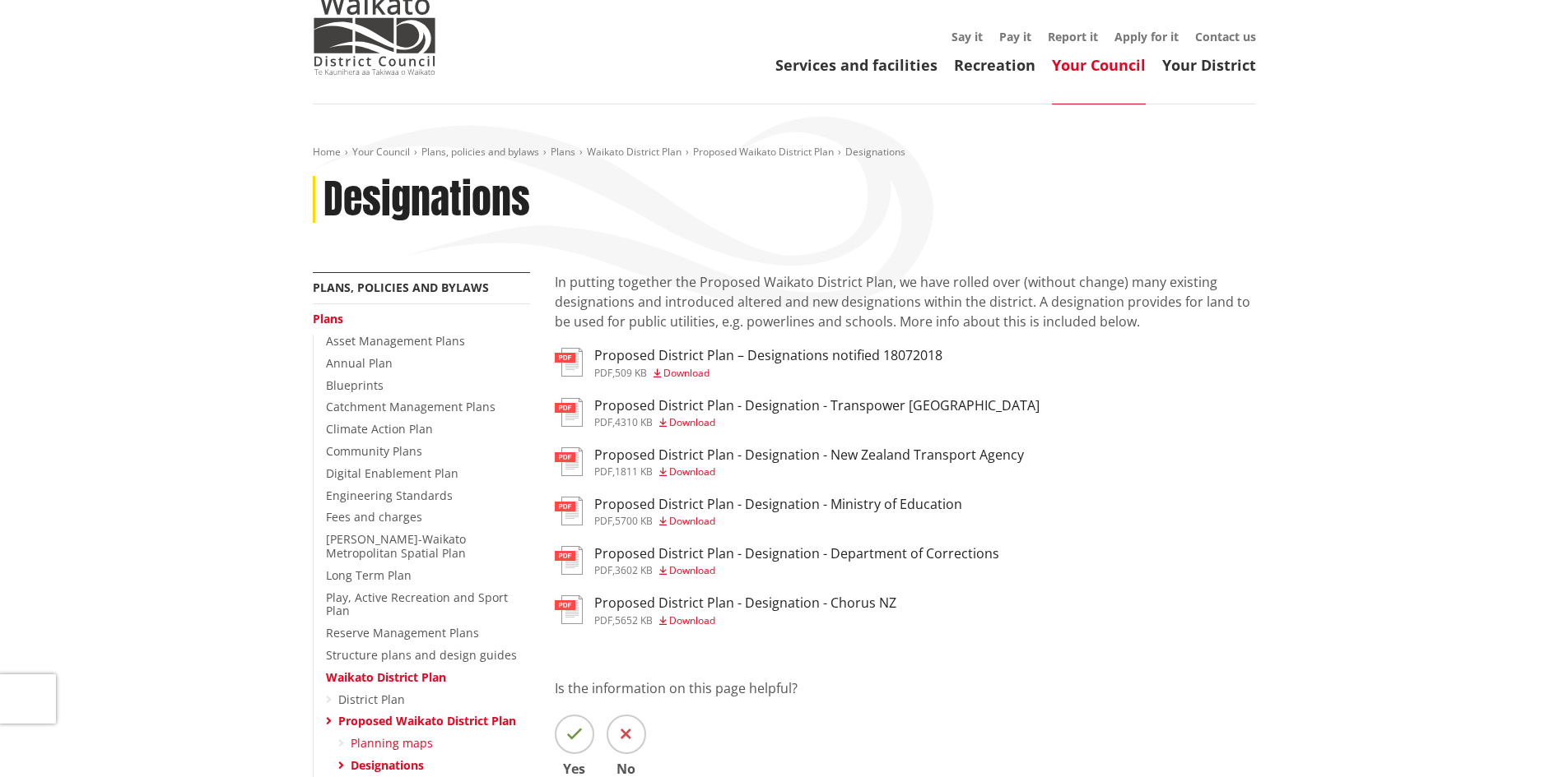
click at [404, 736] on link "Planning maps" at bounding box center [392, 743] width 83 height 16
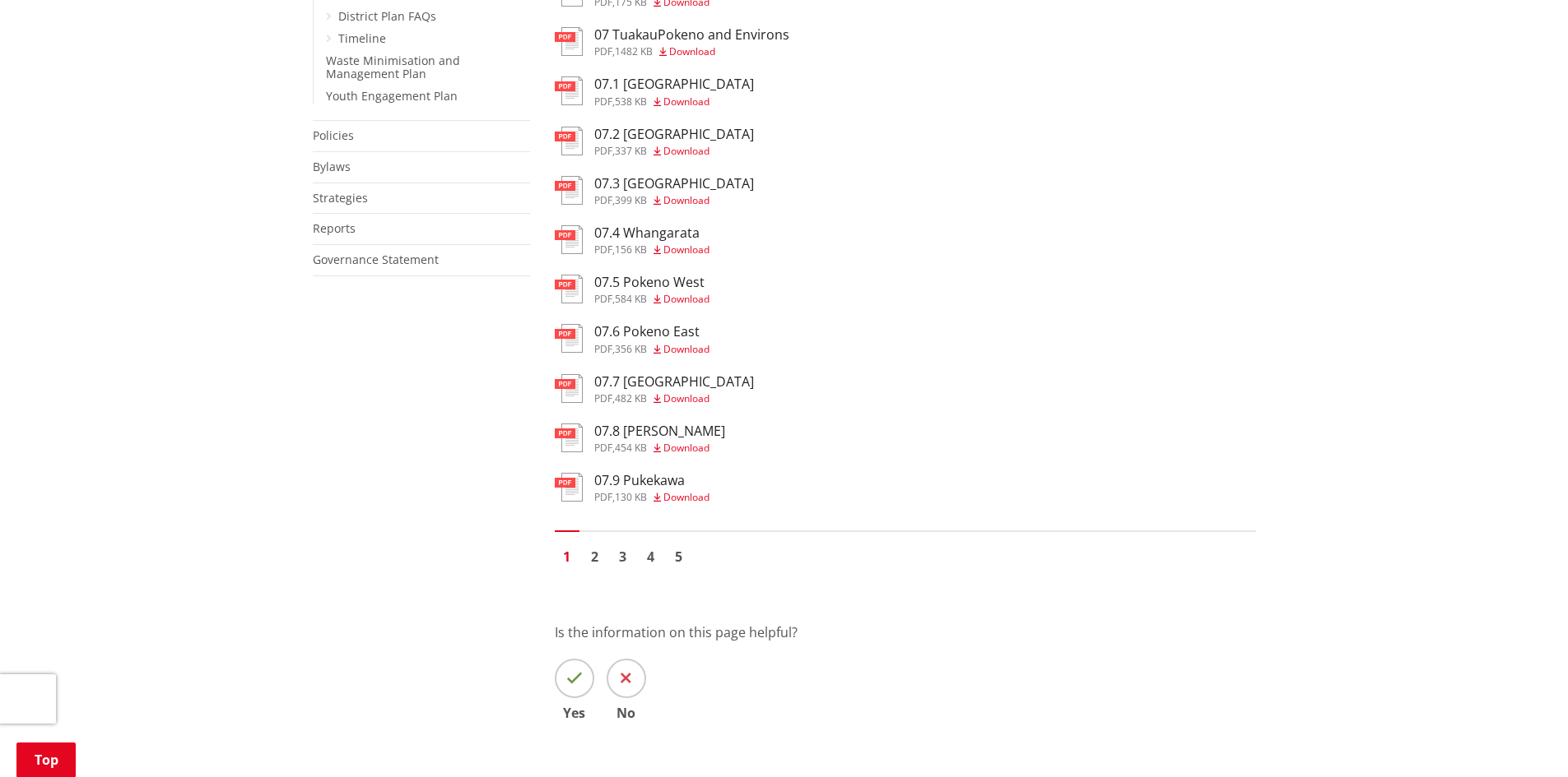
scroll to position [1005, 0]
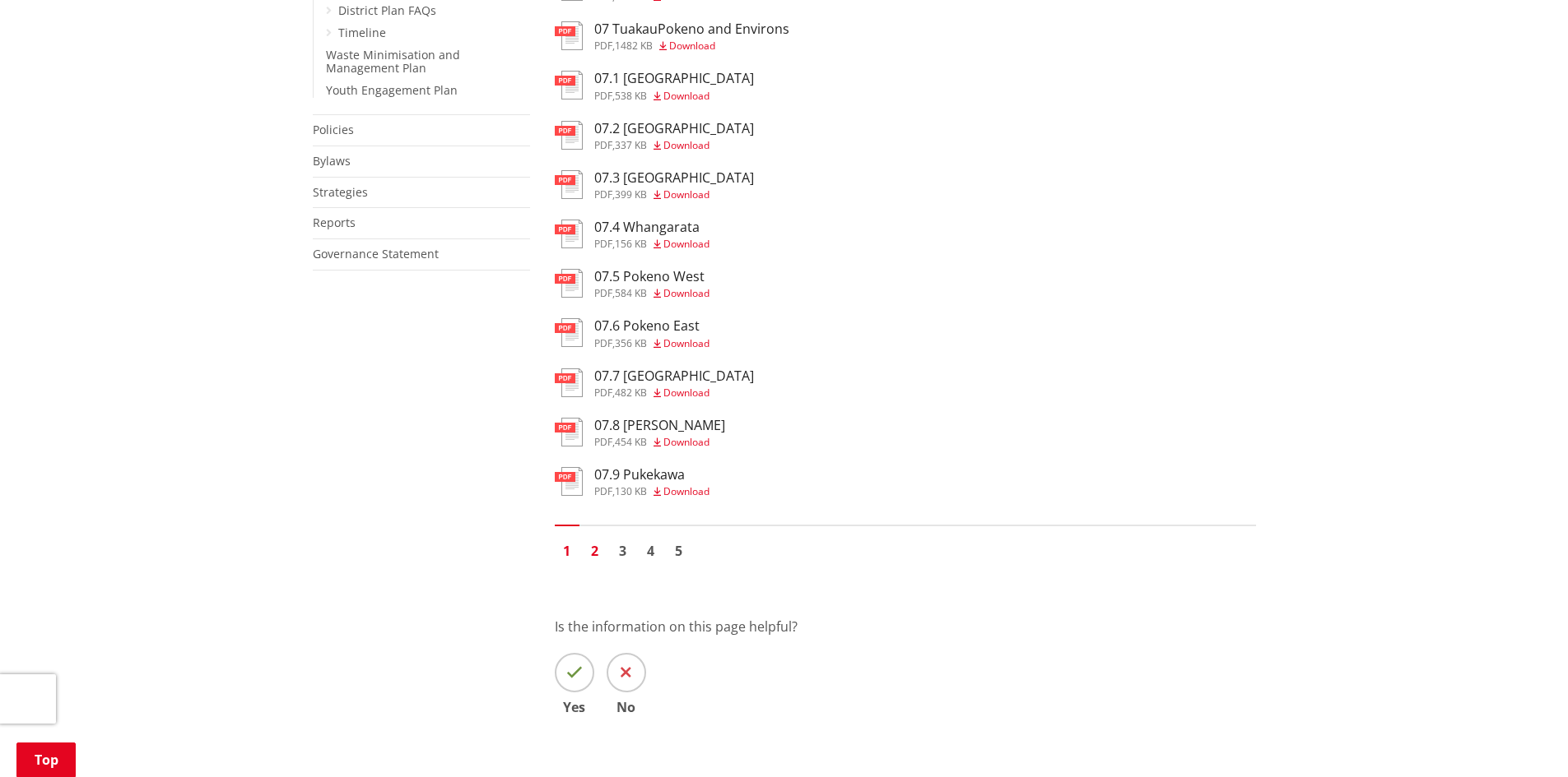
click at [596, 552] on link "2" at bounding box center [595, 551] width 25 height 25
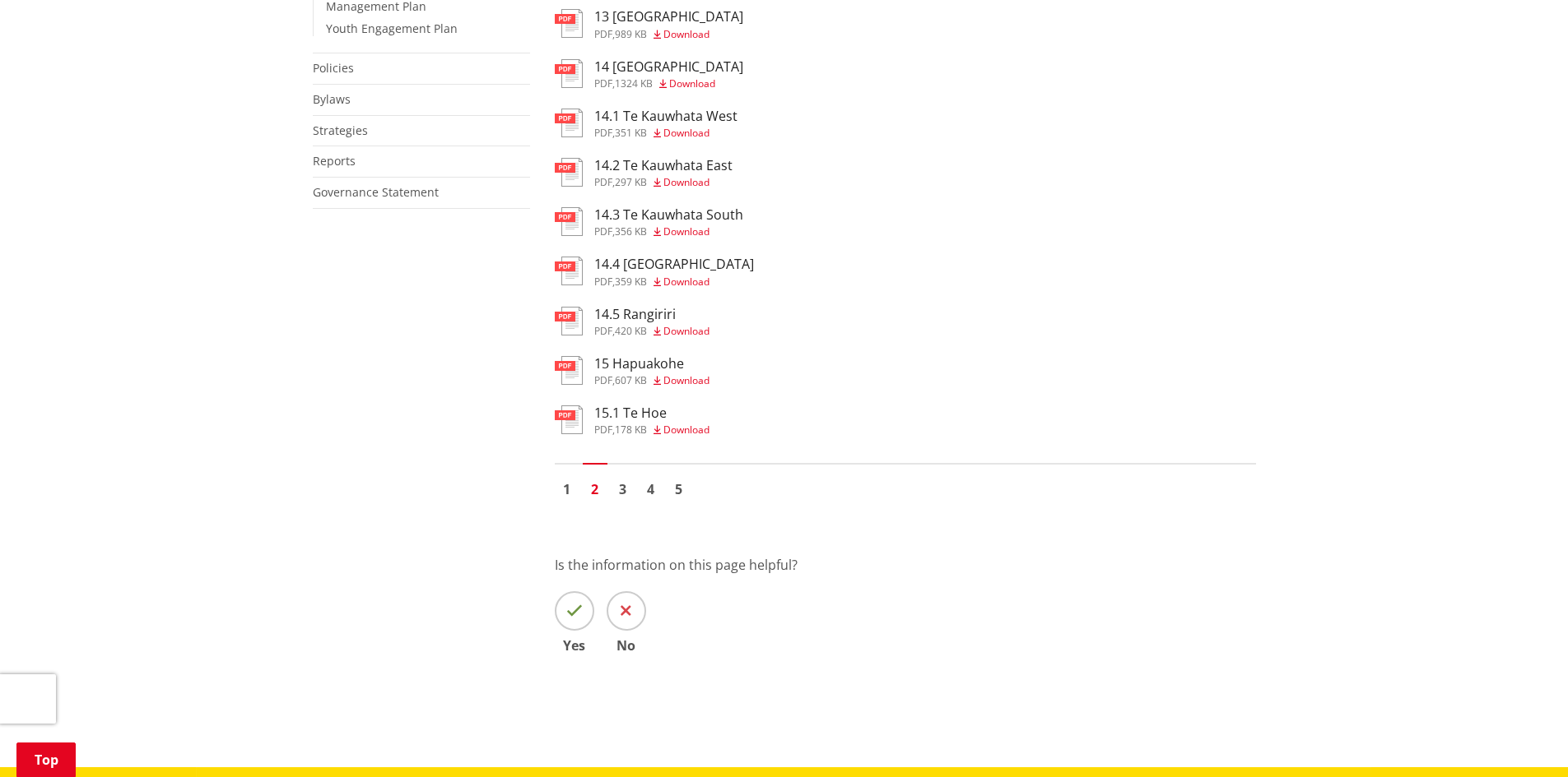
scroll to position [1104, 0]
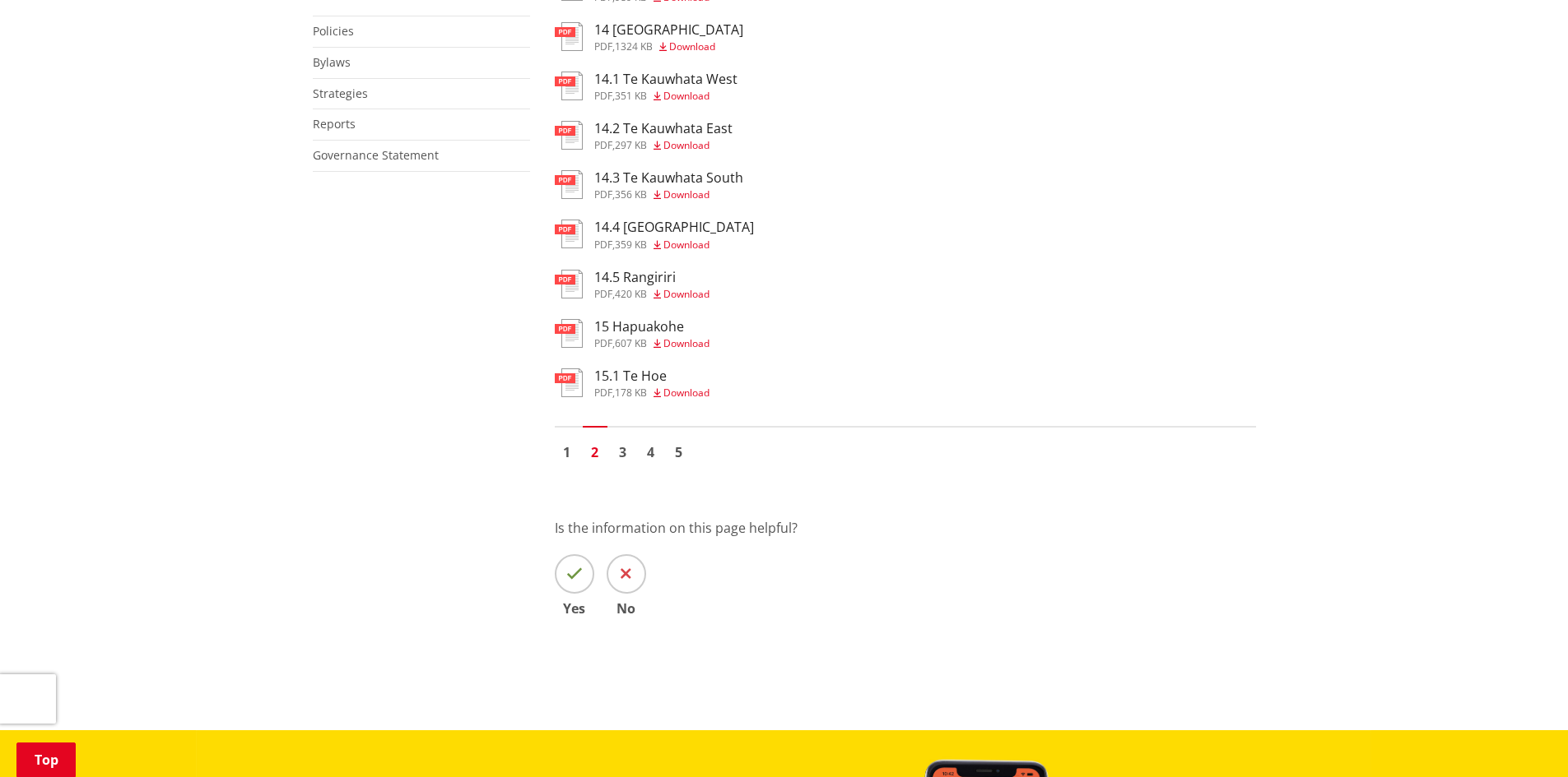
click at [681, 144] on span "Download" at bounding box center [687, 145] width 46 height 14
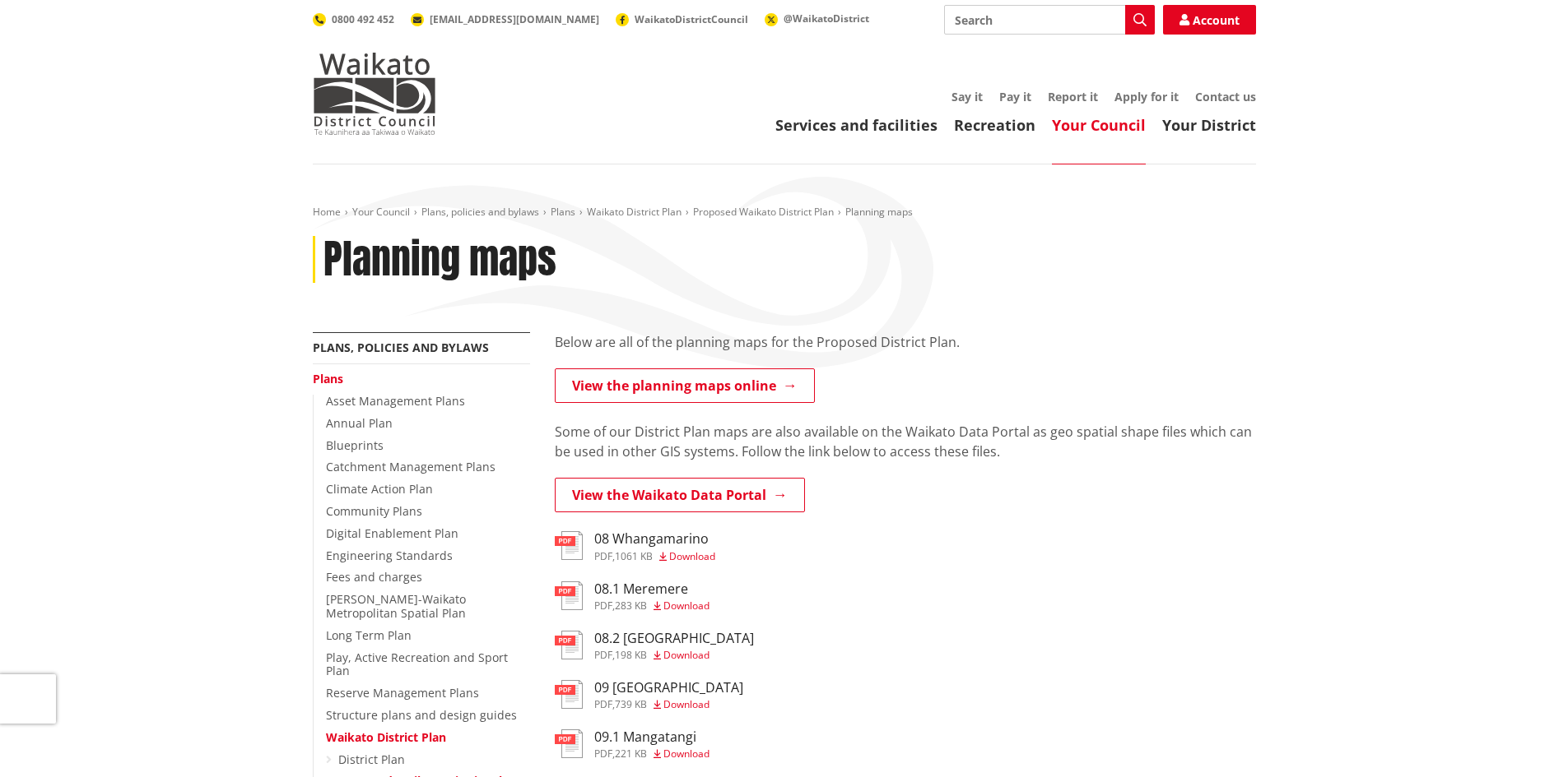
scroll to position [1104, 0]
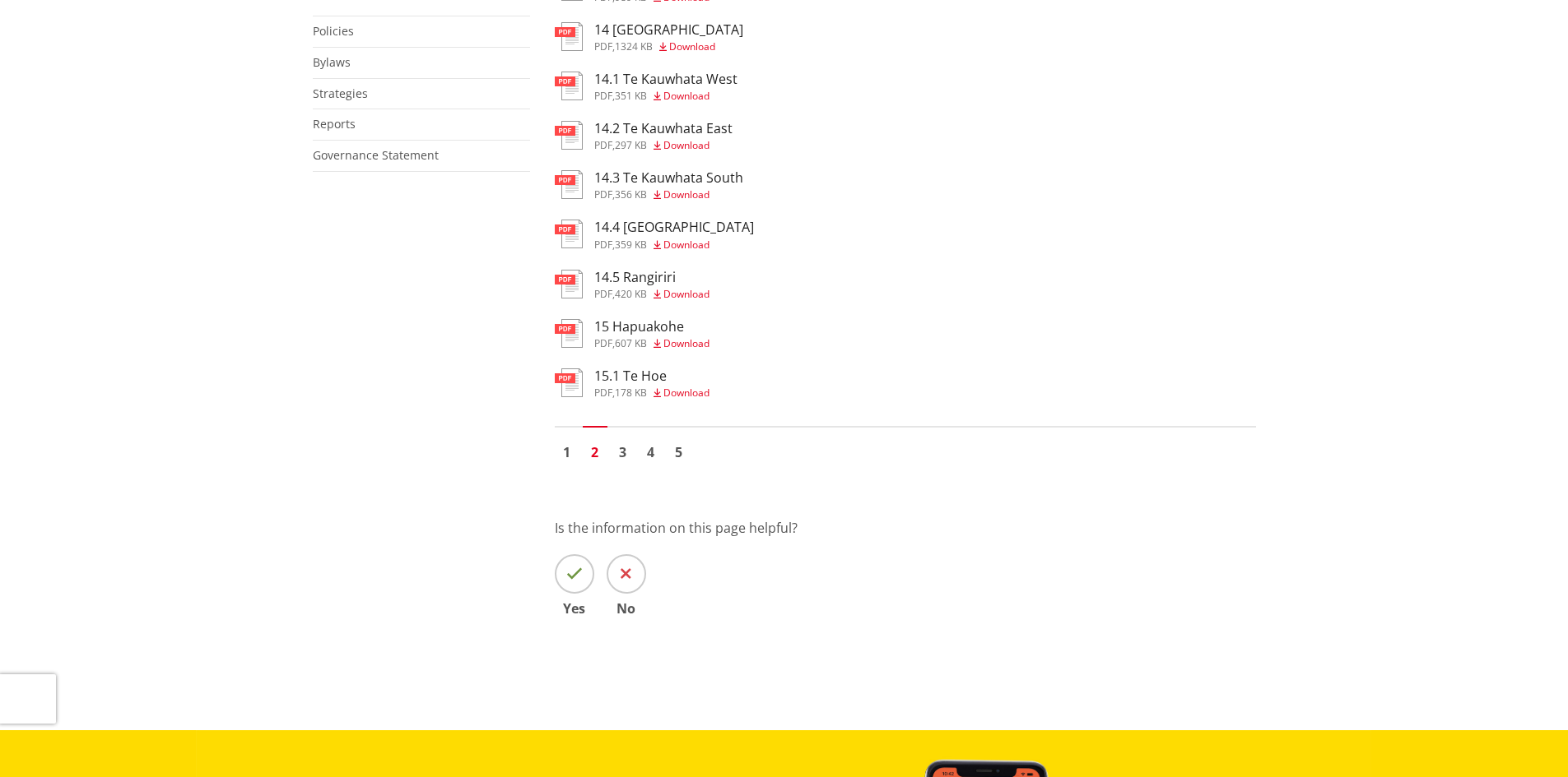
click at [691, 96] on span "Download" at bounding box center [687, 96] width 46 height 14
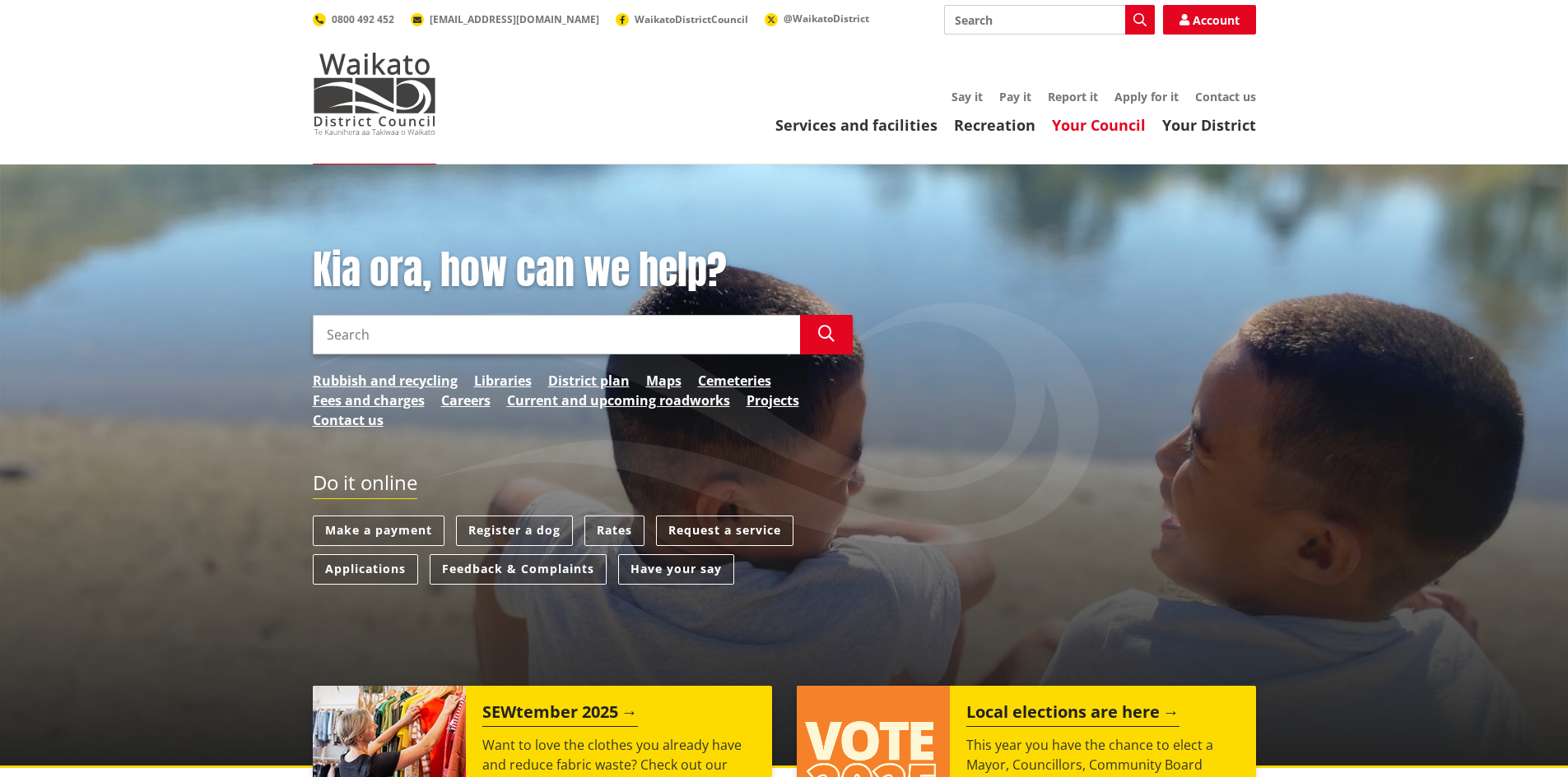
click at [1112, 117] on link "Your Council" at bounding box center [1099, 125] width 94 height 20
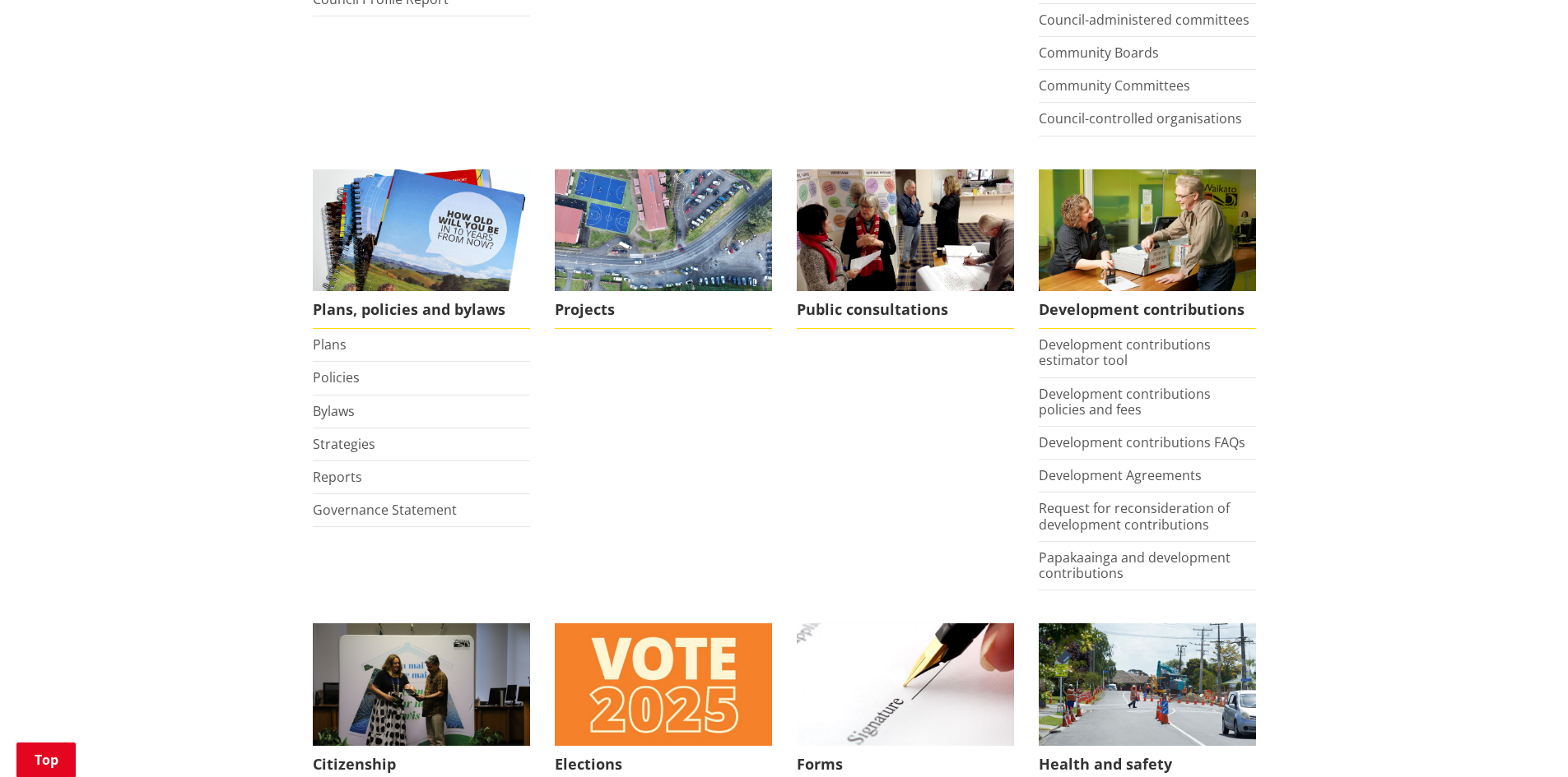
scroll to position [644, 0]
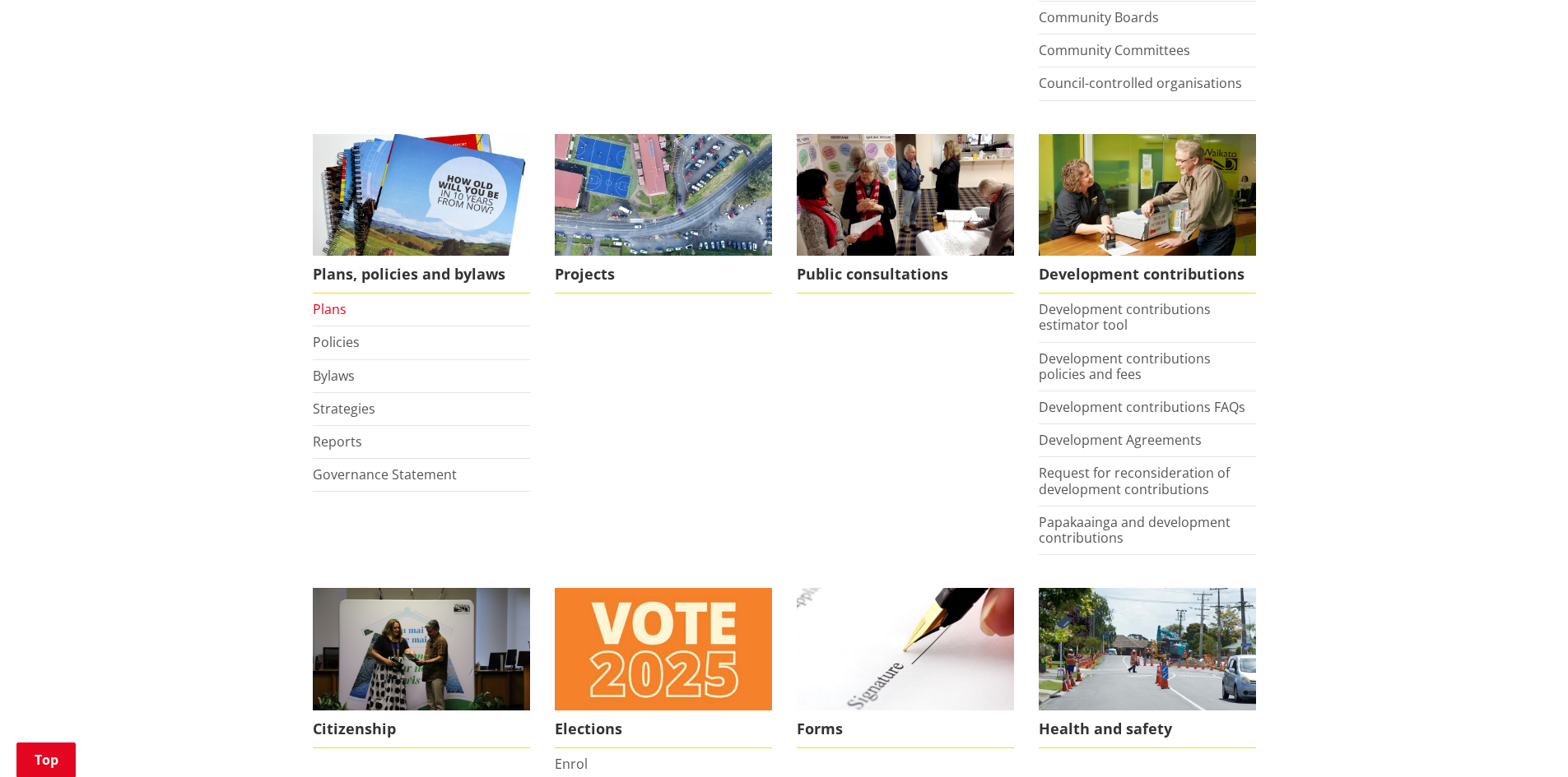
click at [321, 313] on link "Plans" at bounding box center [330, 310] width 34 height 18
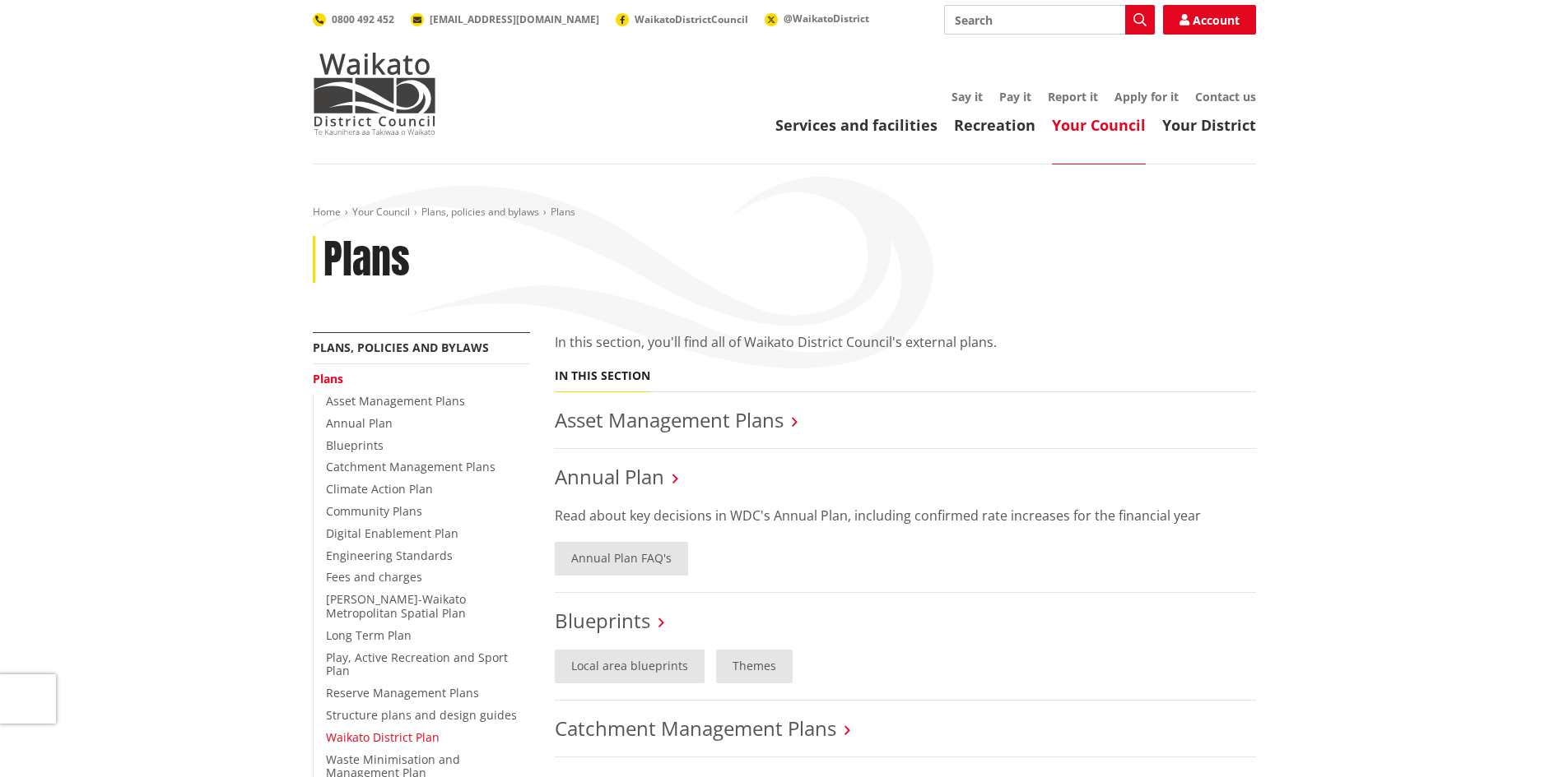
click at [398, 730] on link "Waikato District Plan" at bounding box center [382, 737] width 113 height 16
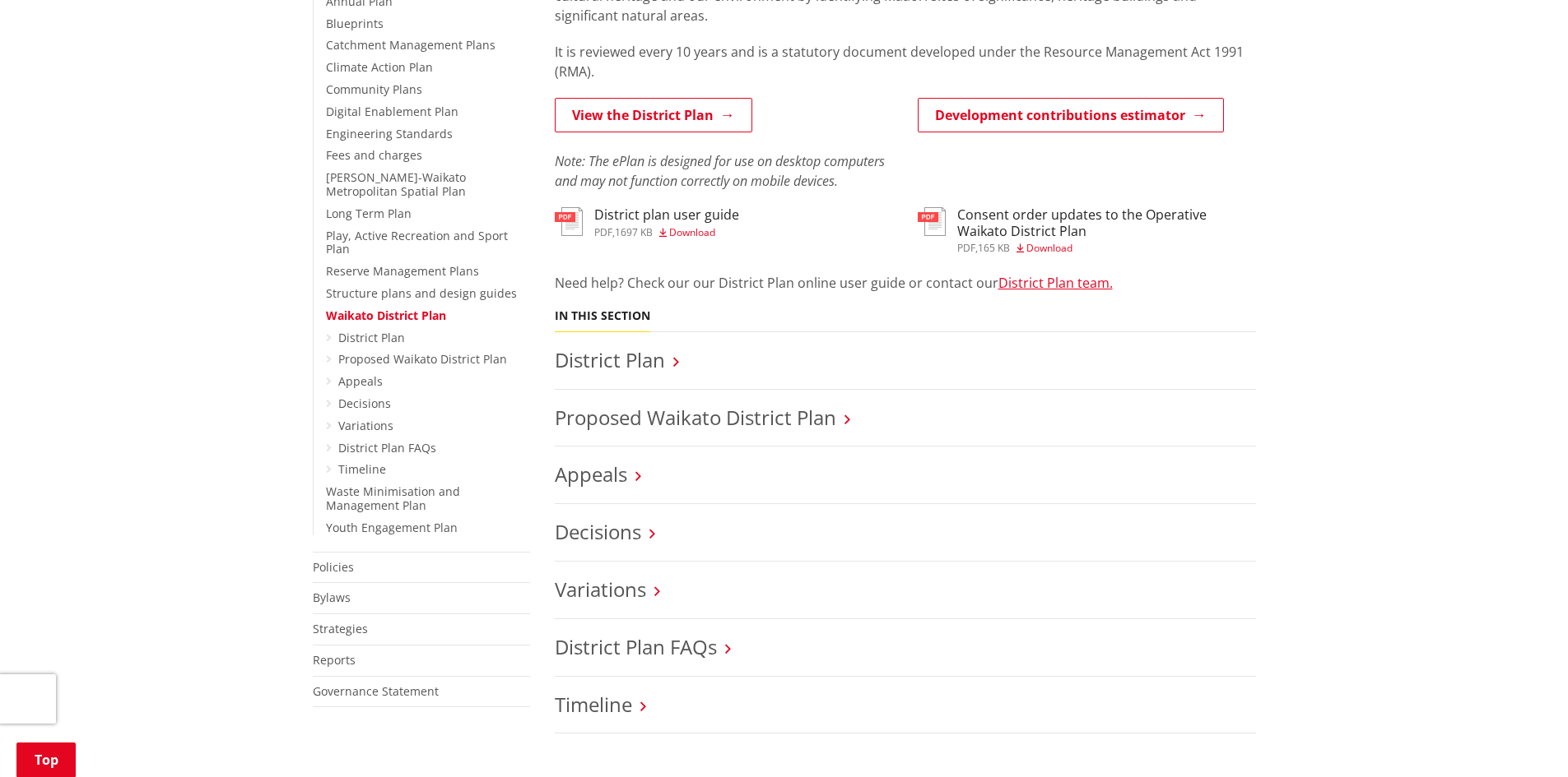
scroll to position [448, 0]
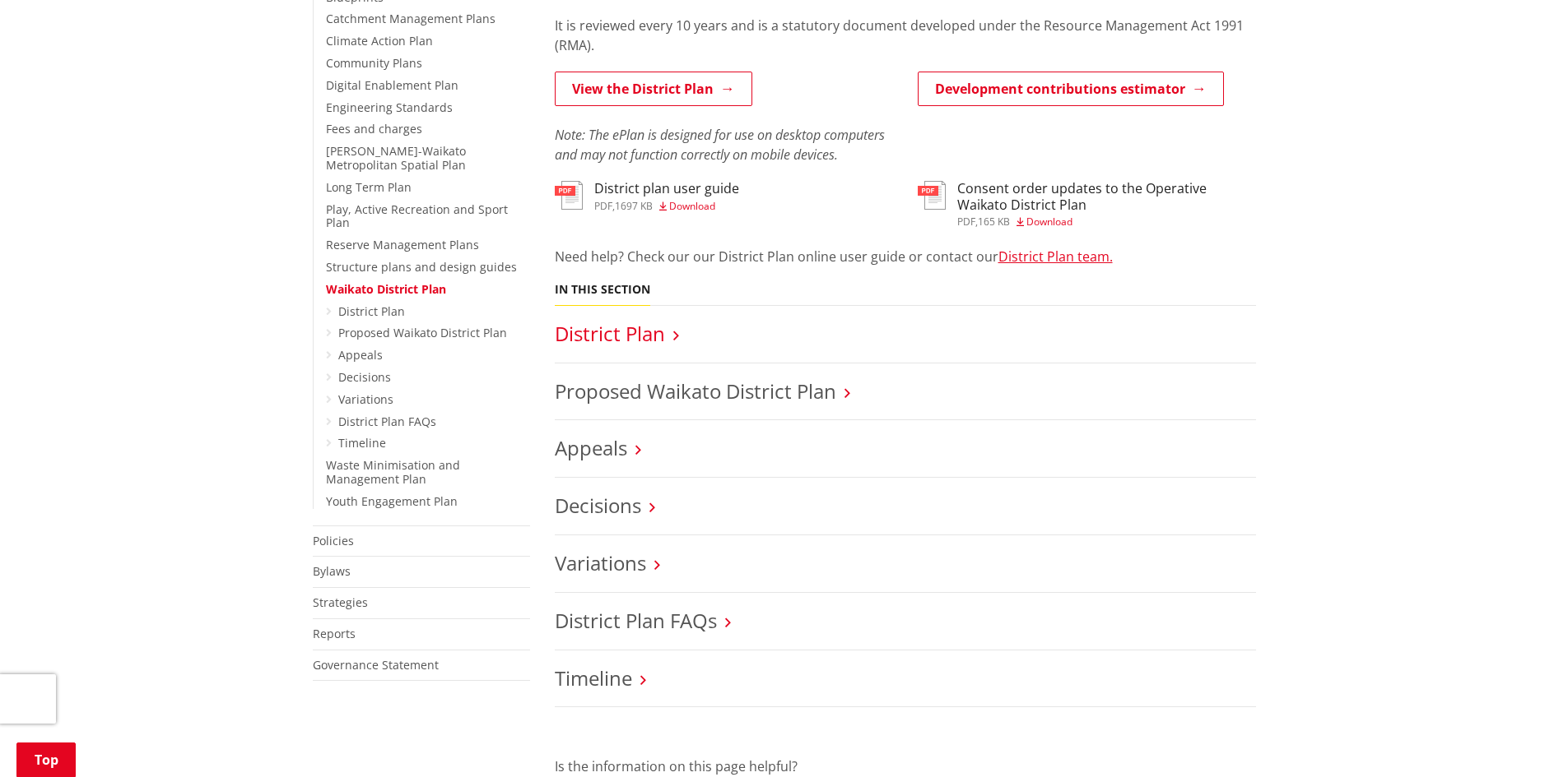
click at [598, 333] on link "District Plan" at bounding box center [609, 333] width 110 height 27
click at [668, 93] on link "View the District Plan" at bounding box center [653, 89] width 197 height 35
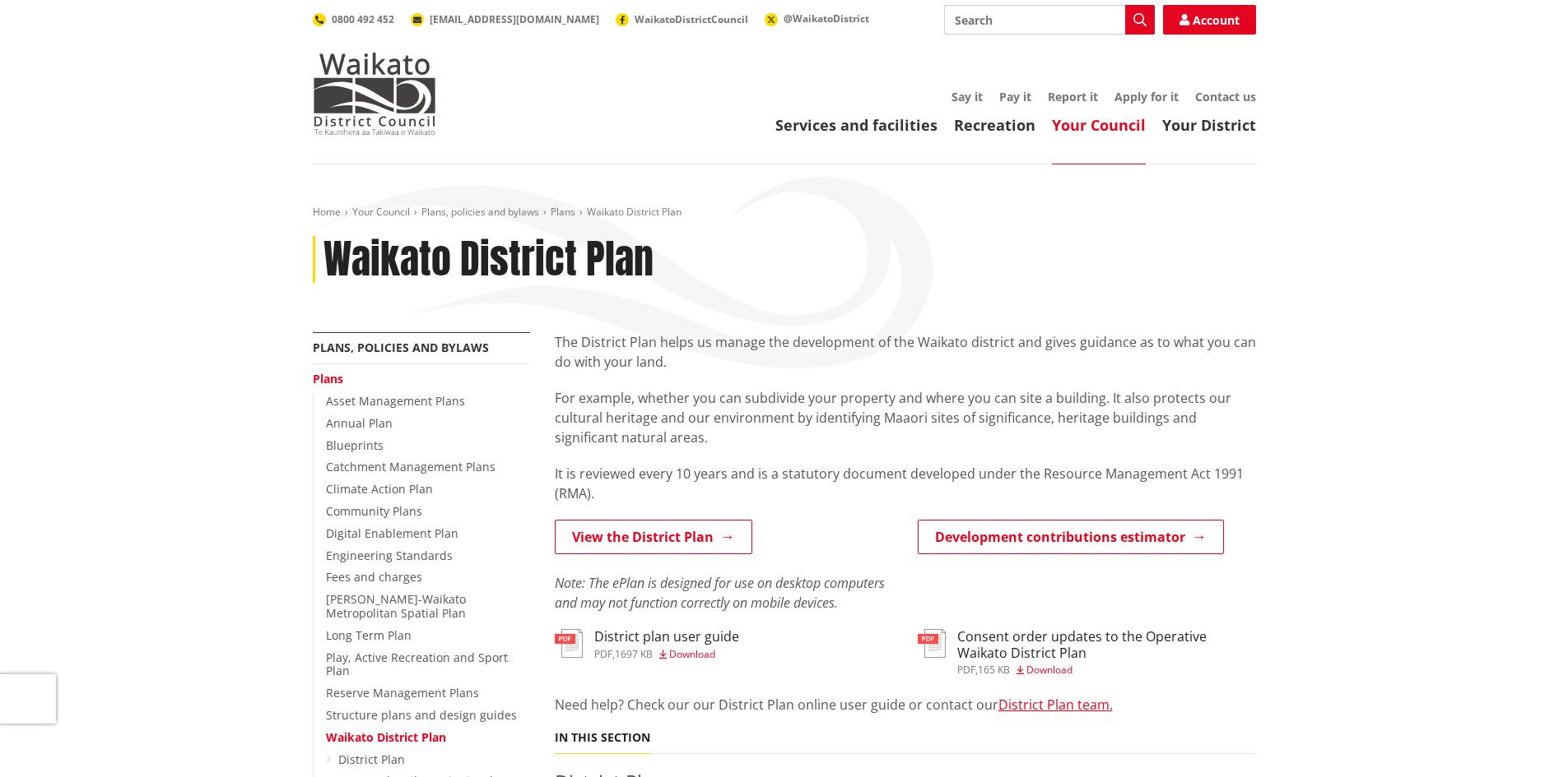
scroll to position [448, 0]
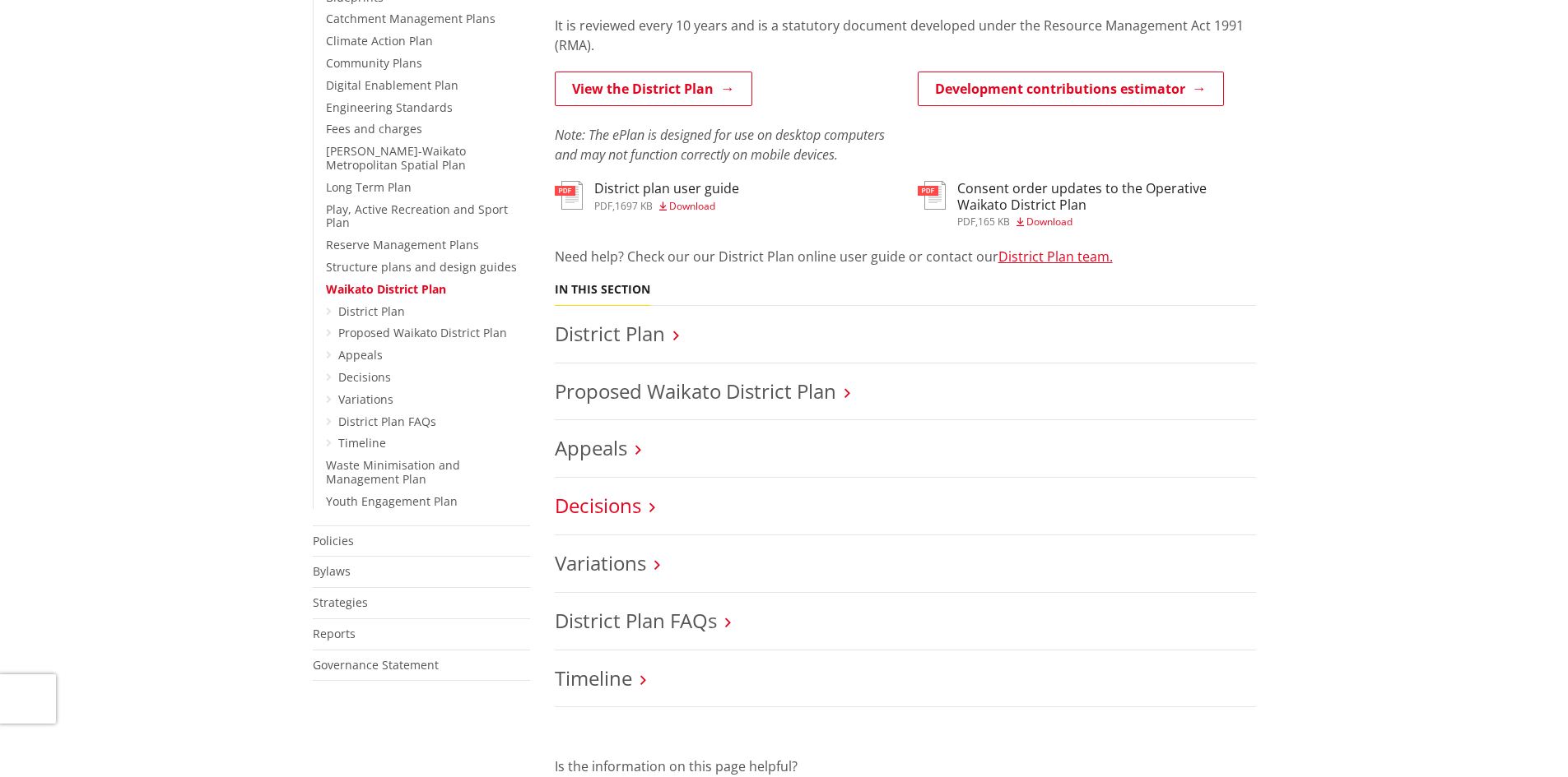
click at [590, 505] on link "Decisions" at bounding box center [597, 505] width 87 height 27
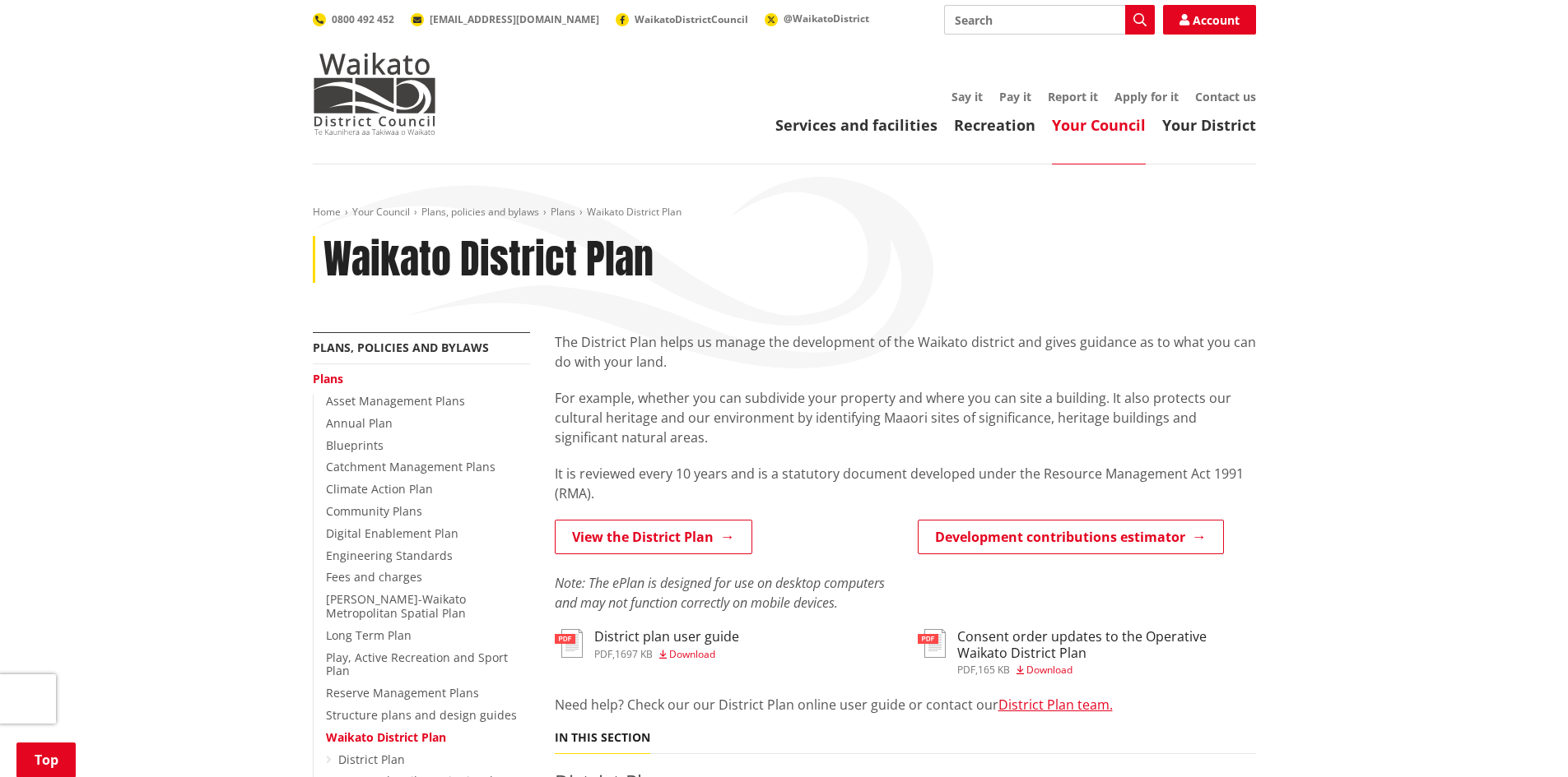
scroll to position [448, 0]
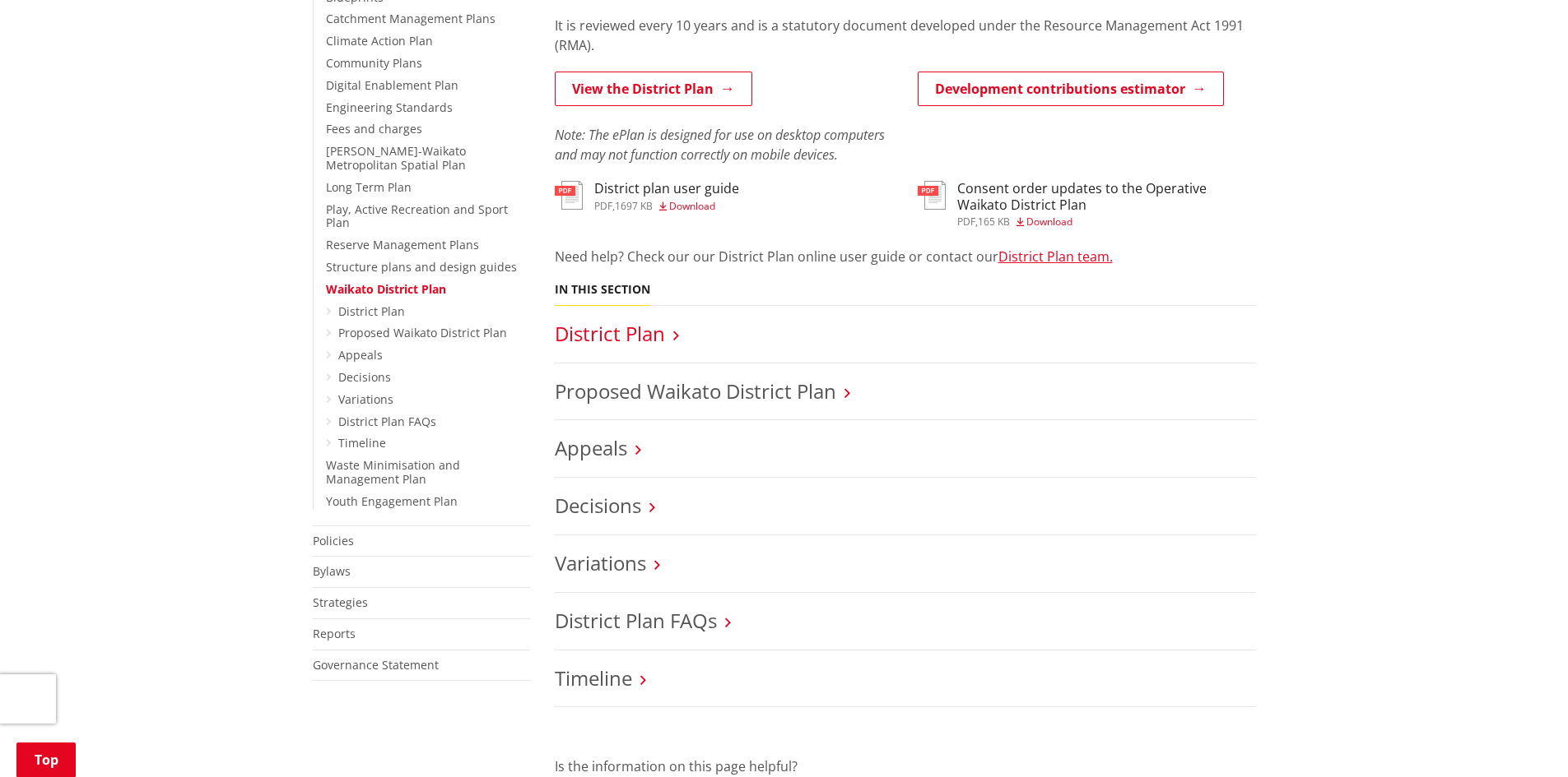
click at [643, 335] on link "District Plan" at bounding box center [609, 333] width 110 height 27
click at [1321, 648] on div "Home Your Council Plans, policies and bylaws Plans Waikato District Plan Waikat…" at bounding box center [784, 342] width 1568 height 1253
click at [620, 626] on link "District Plan FAQs" at bounding box center [635, 620] width 162 height 27
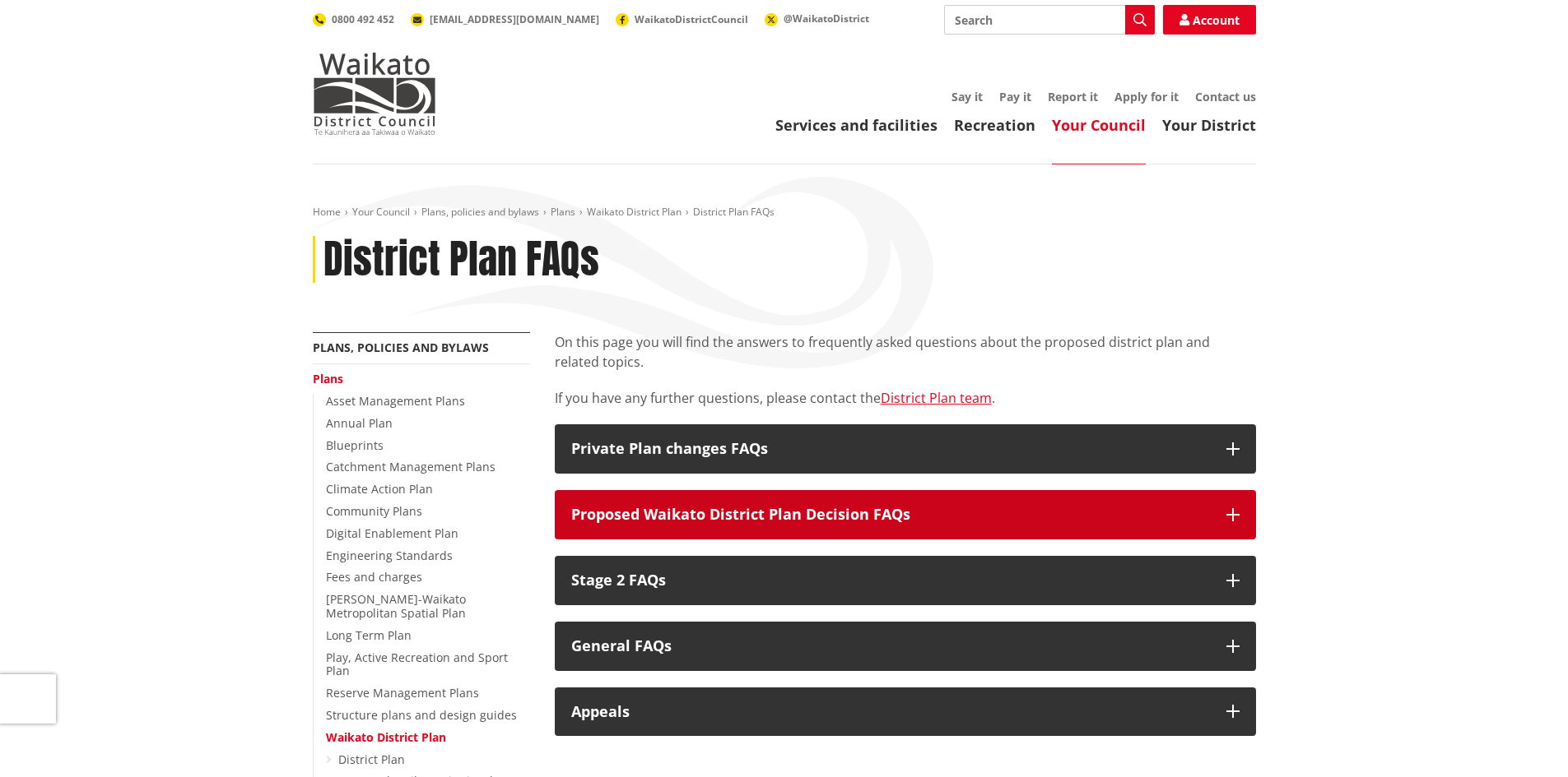
click at [1232, 506] on button "Proposed Waikato District Plan Decision FAQs" at bounding box center [905, 515] width 701 height 50
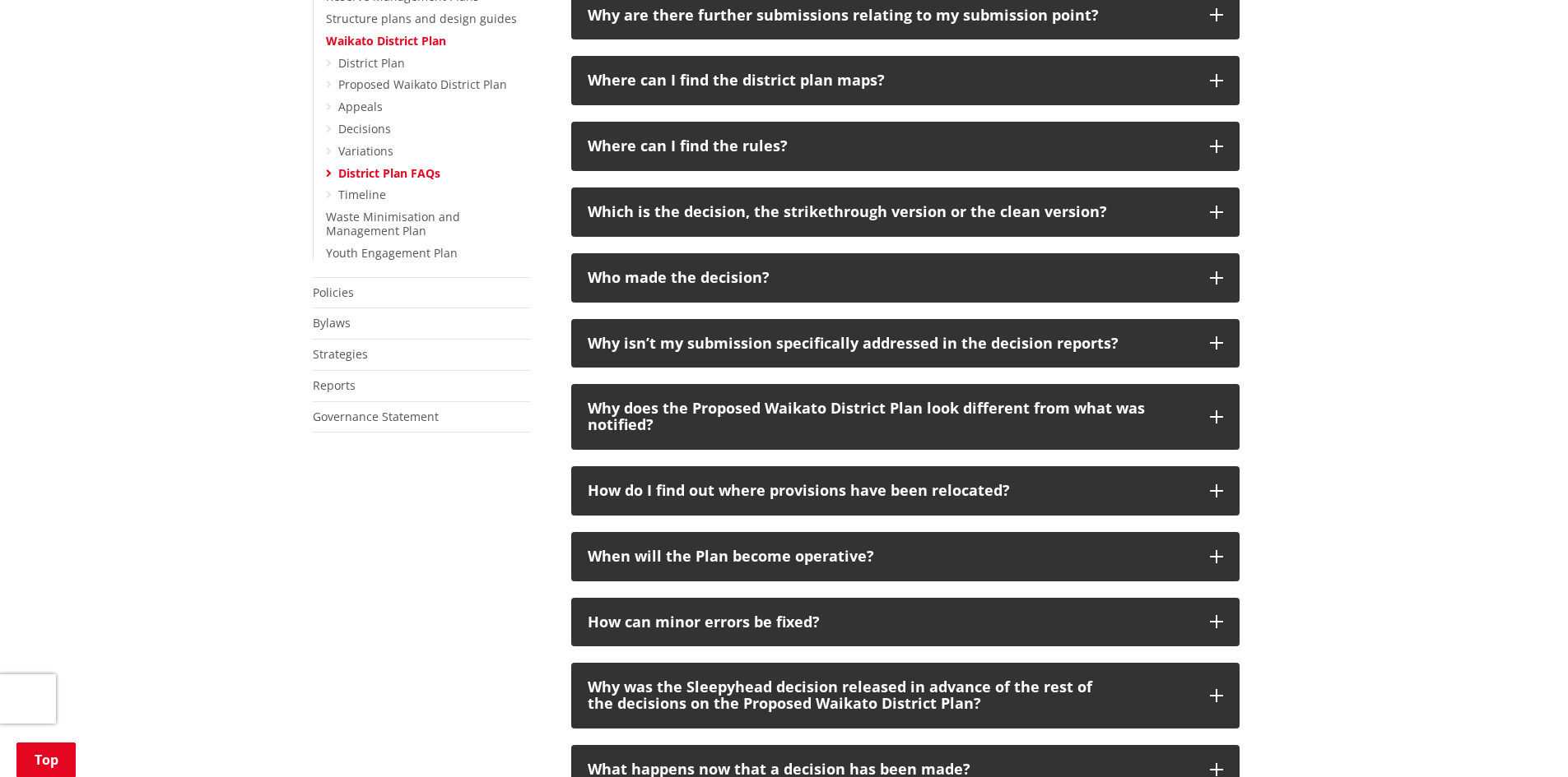
scroll to position [704, 0]
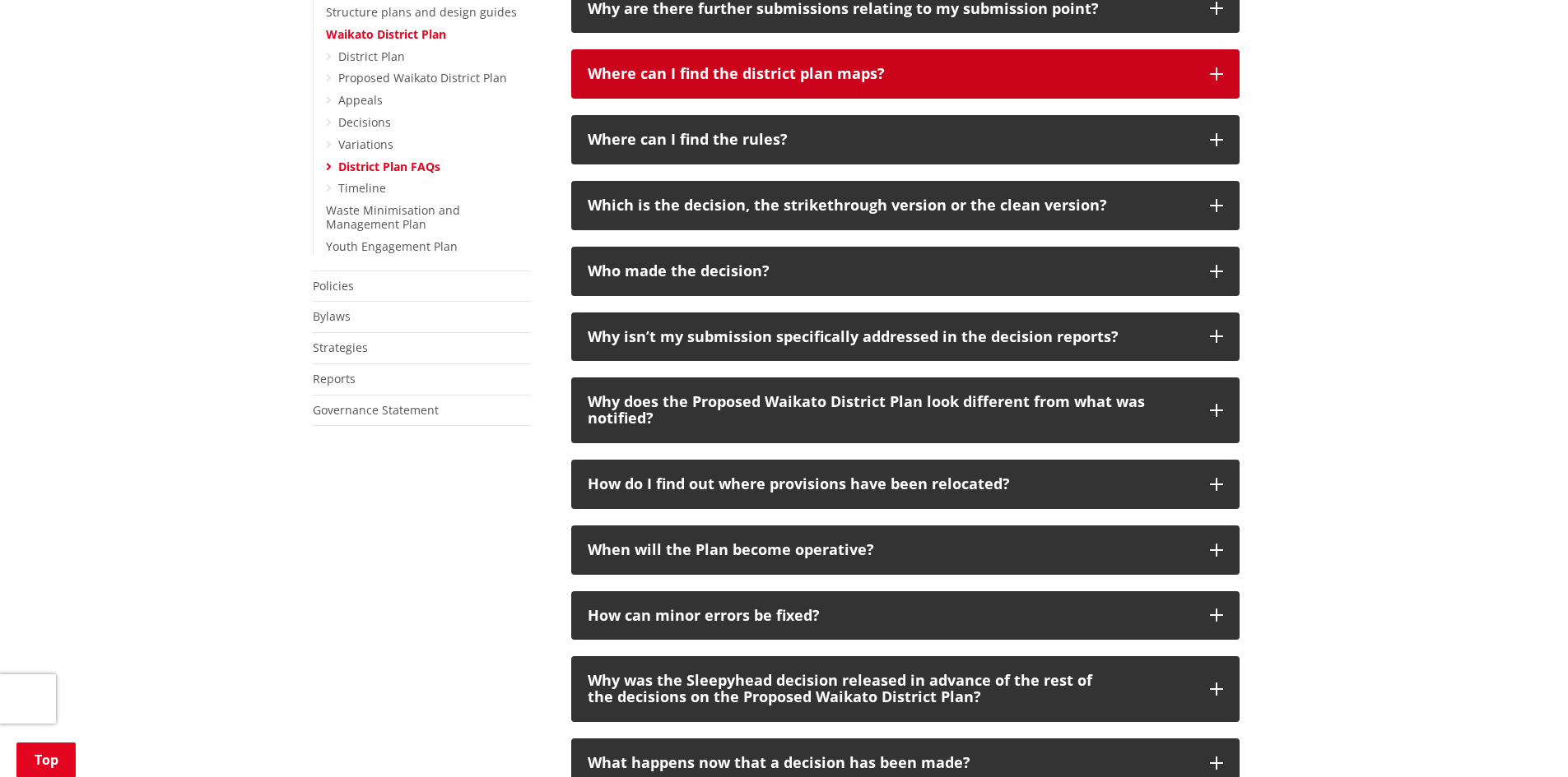
click at [1224, 69] on button "Where can I find the district plan maps?" at bounding box center [905, 74] width 668 height 50
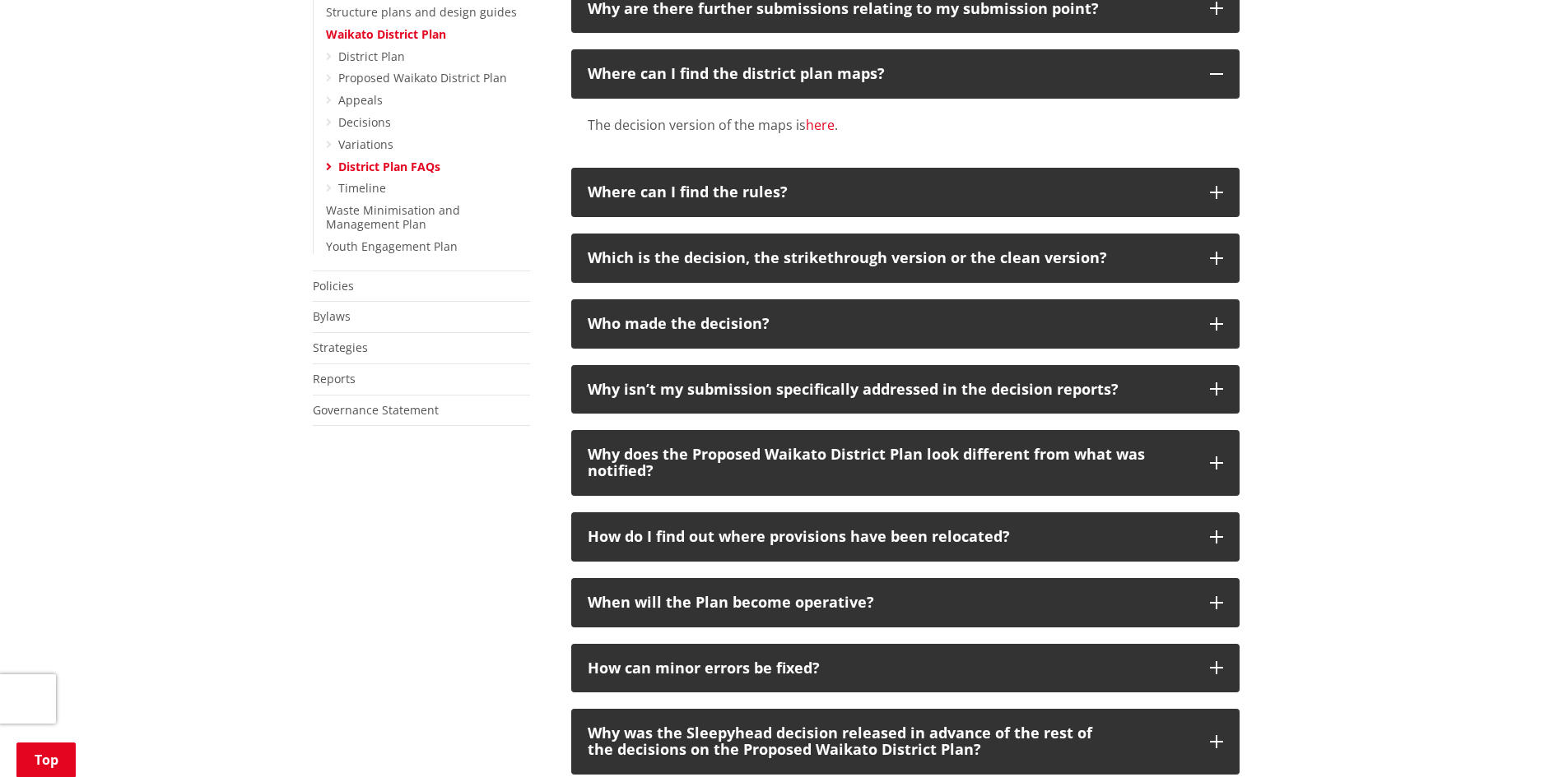
click at [815, 121] on link "here" at bounding box center [820, 125] width 29 height 18
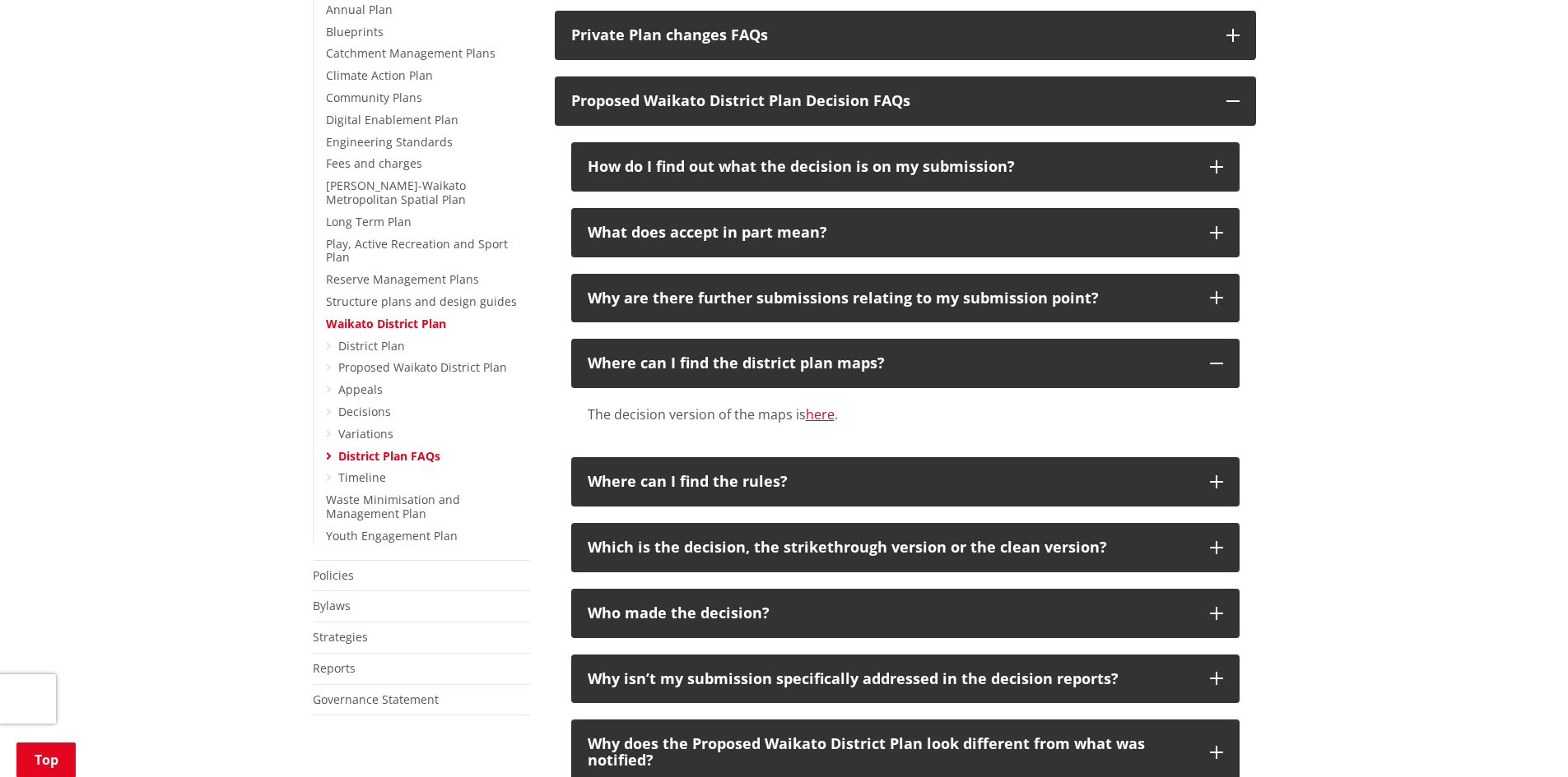
scroll to position [421, 0]
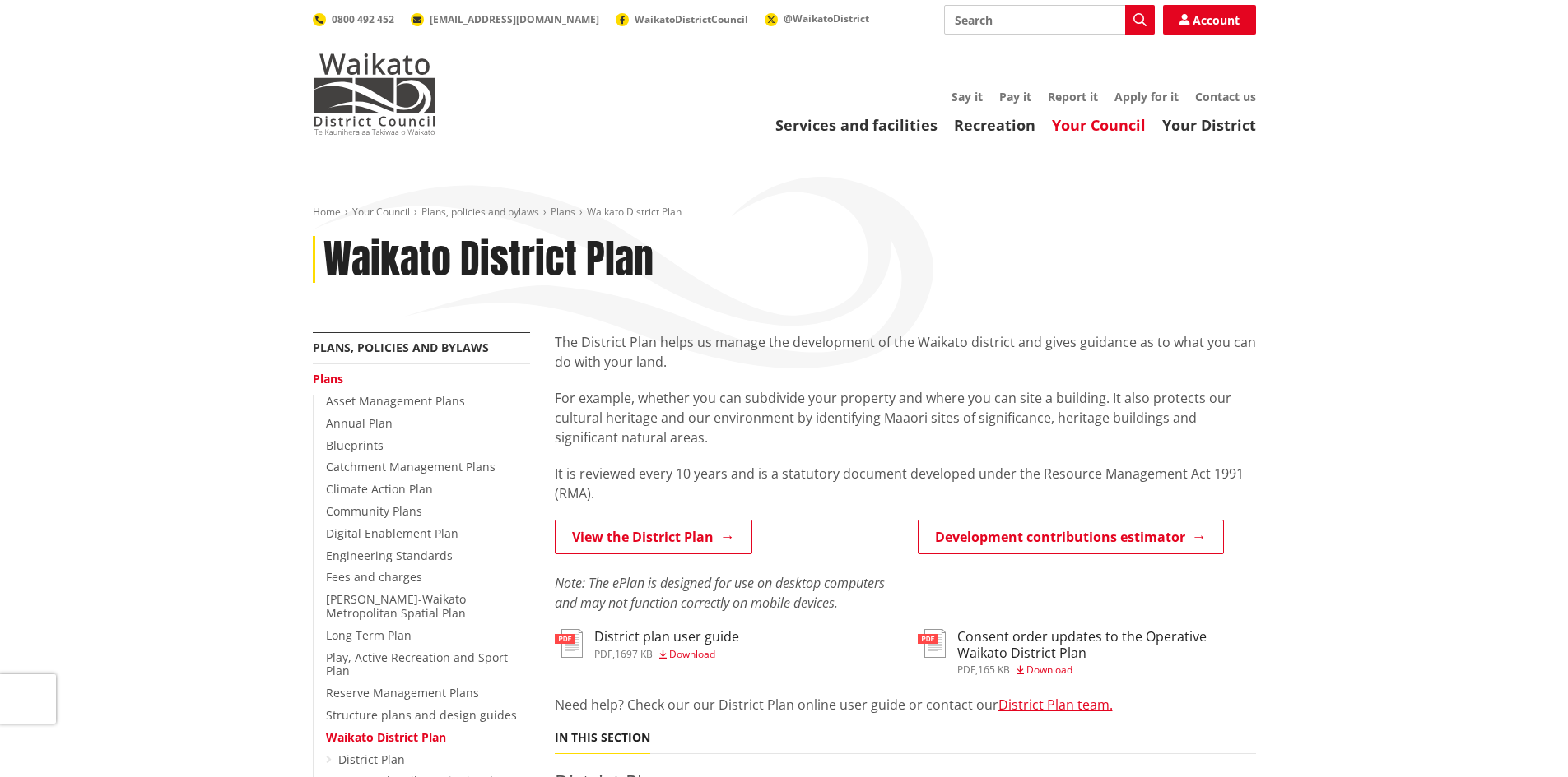
click at [1093, 119] on link "Your Council" at bounding box center [1099, 125] width 94 height 20
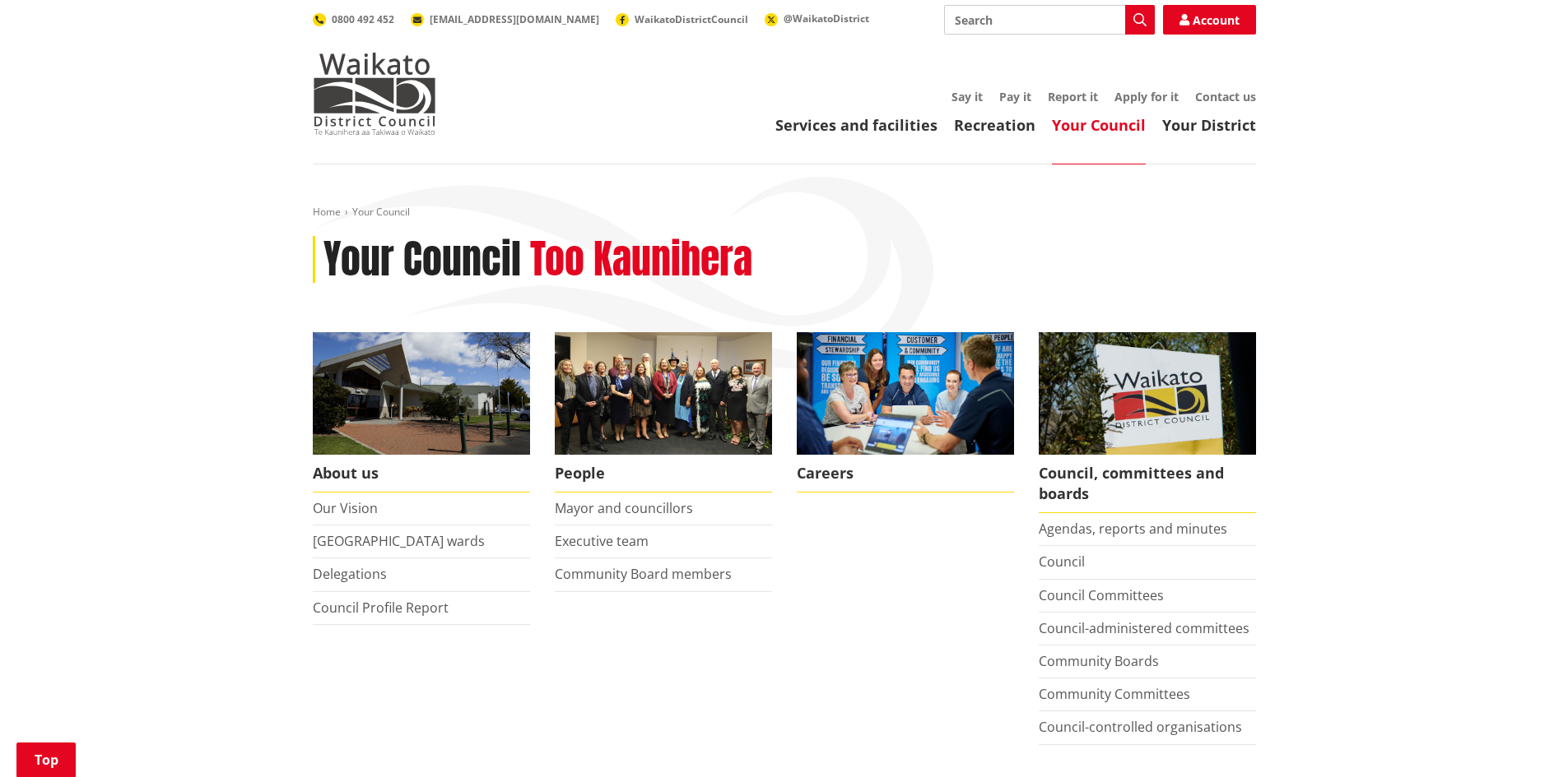
scroll to position [644, 0]
